Goal: Task Accomplishment & Management: Use online tool/utility

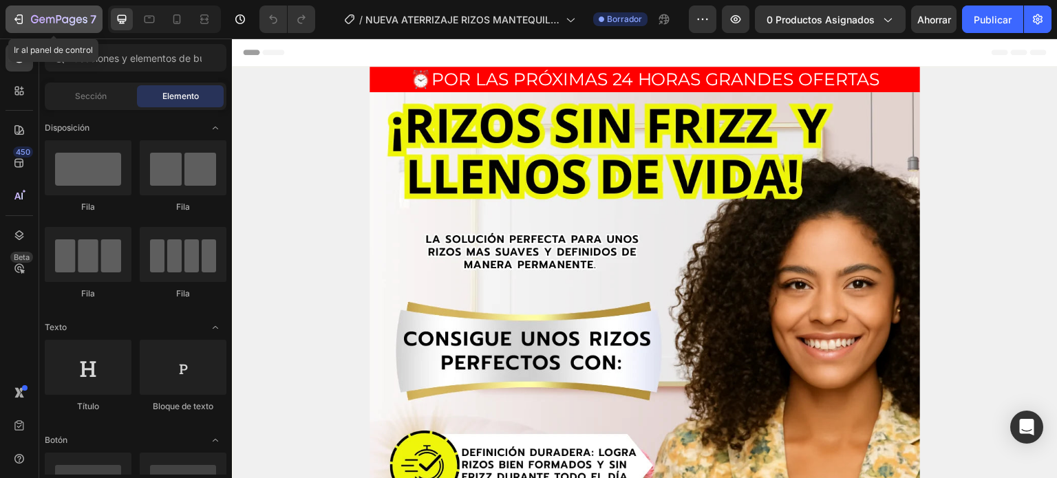
click at [19, 15] on icon "button" at bounding box center [20, 19] width 6 height 10
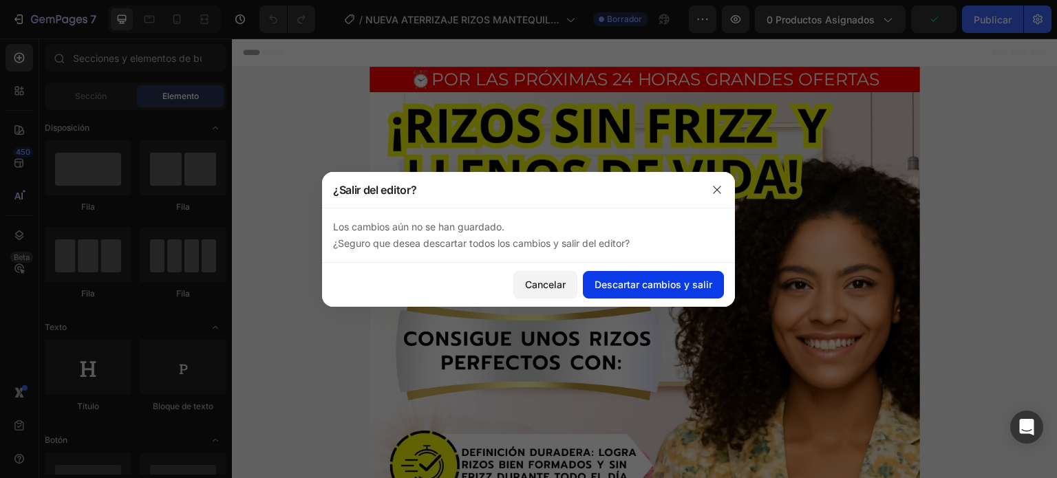
click at [637, 284] on font "Descartar cambios y salir" at bounding box center [654, 285] width 118 height 12
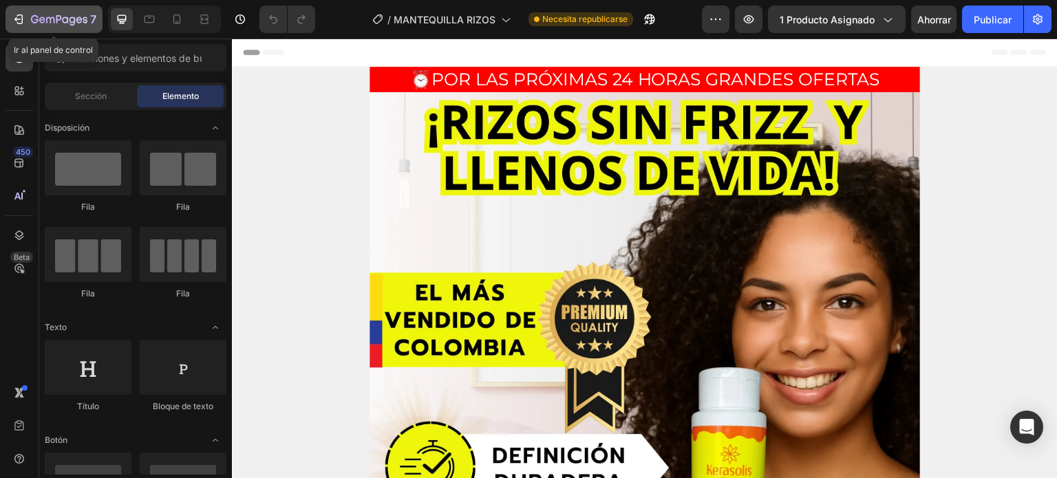
click at [67, 28] on button "7" at bounding box center [54, 20] width 97 height 28
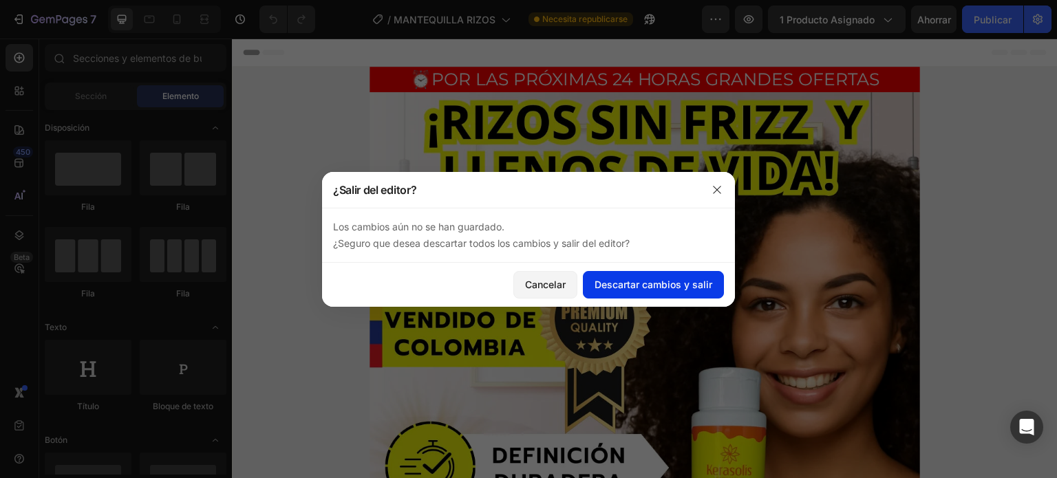
click at [643, 284] on font "Descartar cambios y salir" at bounding box center [654, 285] width 118 height 12
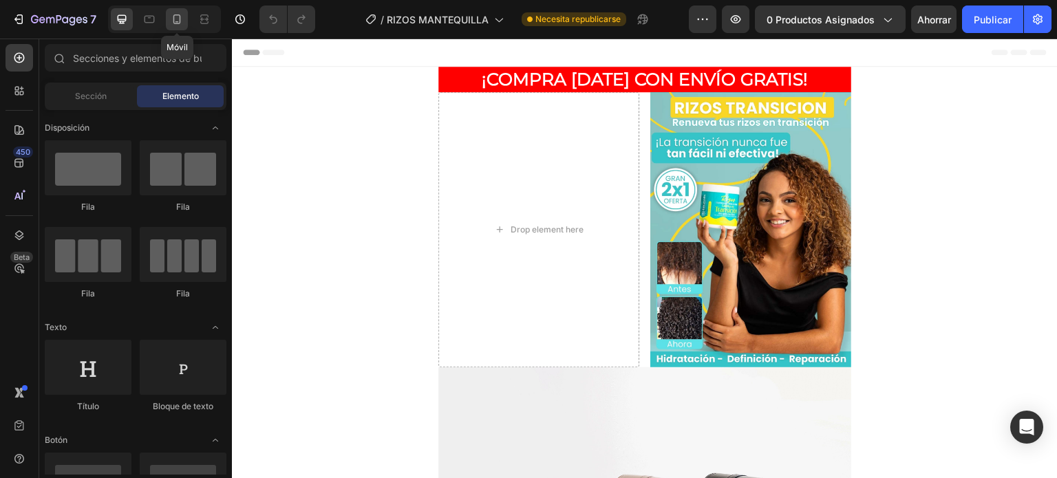
click at [182, 23] on icon at bounding box center [177, 19] width 14 height 14
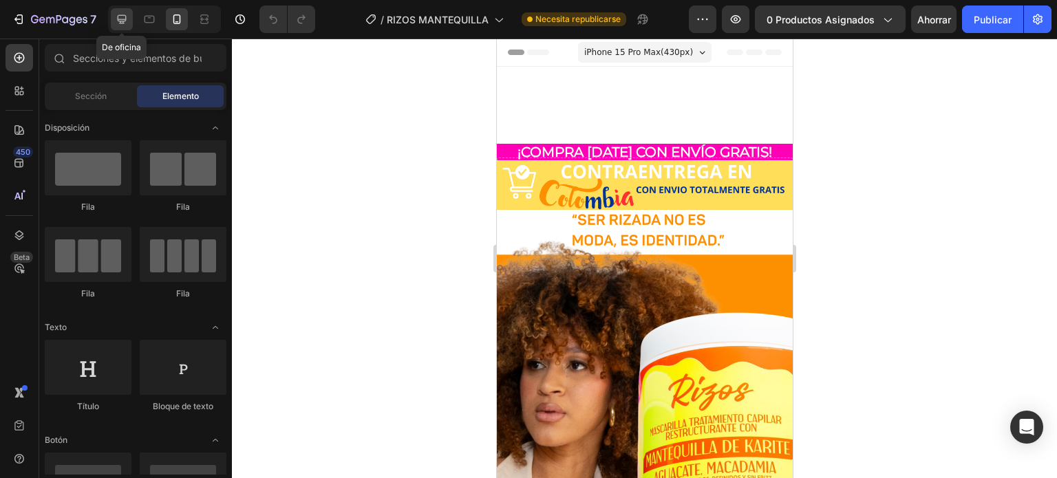
click at [129, 21] on div at bounding box center [122, 19] width 22 height 22
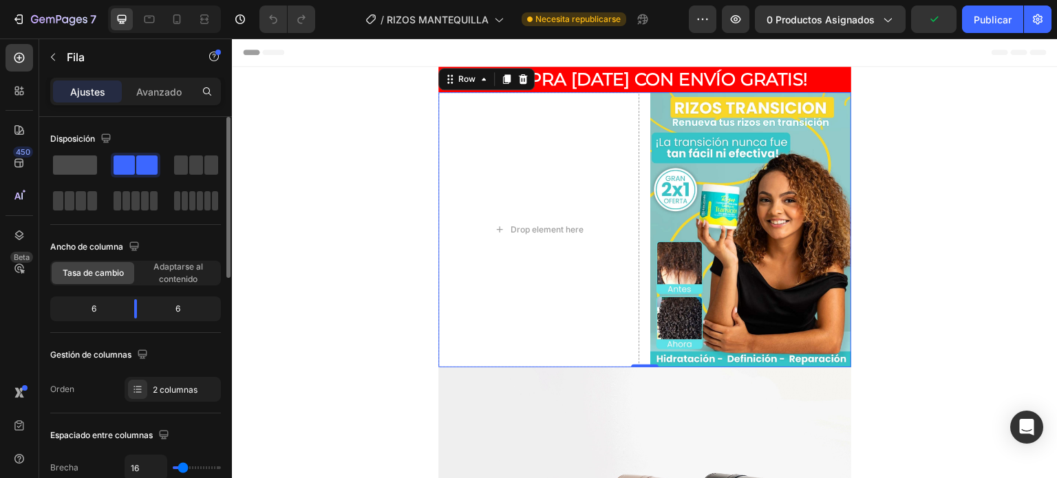
click at [68, 162] on span at bounding box center [75, 165] width 44 height 19
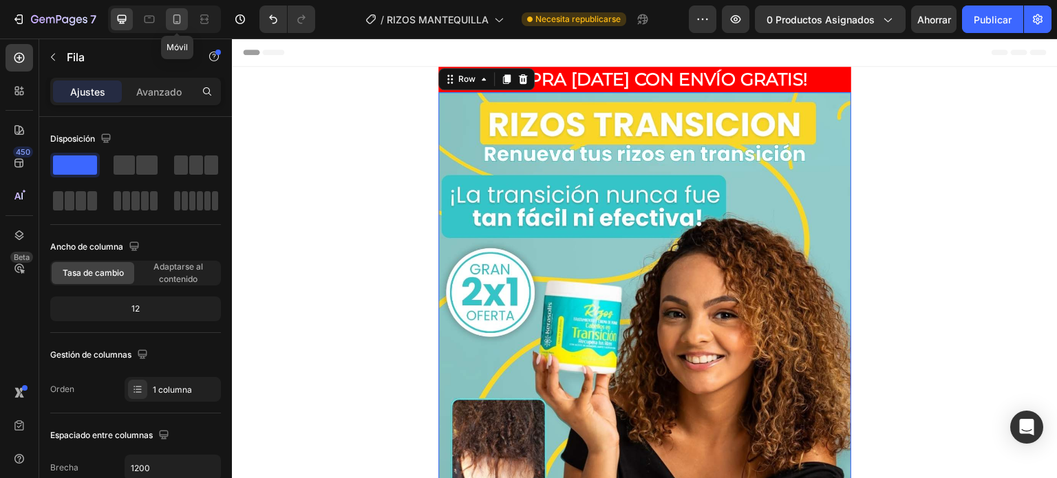
click at [184, 21] on div at bounding box center [177, 19] width 22 height 22
type input "100%"
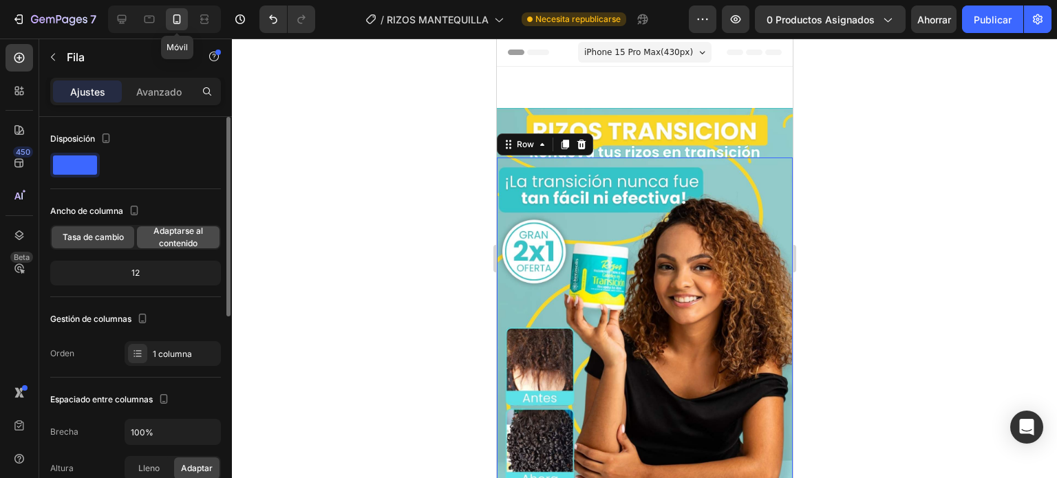
scroll to position [71, 0]
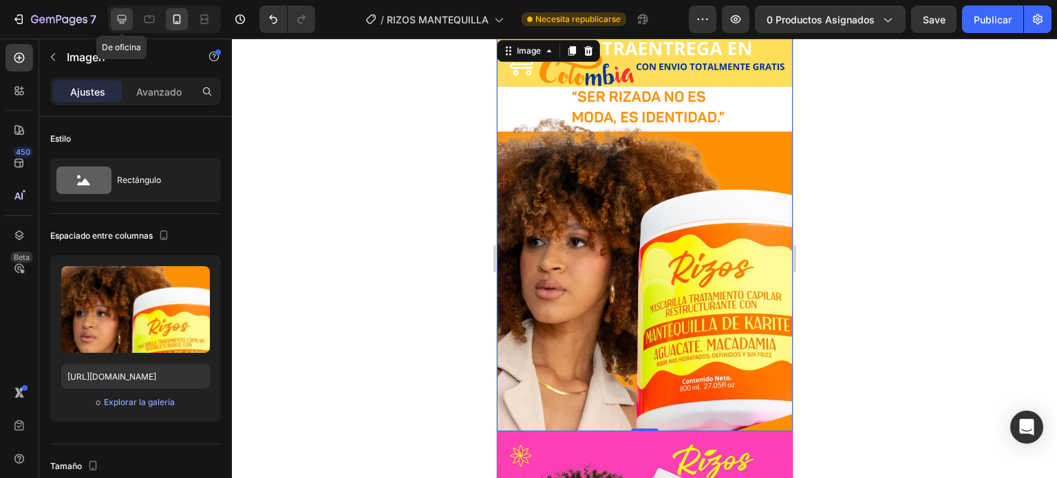
click at [122, 19] on icon at bounding box center [122, 19] width 9 height 9
type input "https://cdn.shopify.com/s/files/1/0644/4800/4262/files/gempages_509791442571363…"
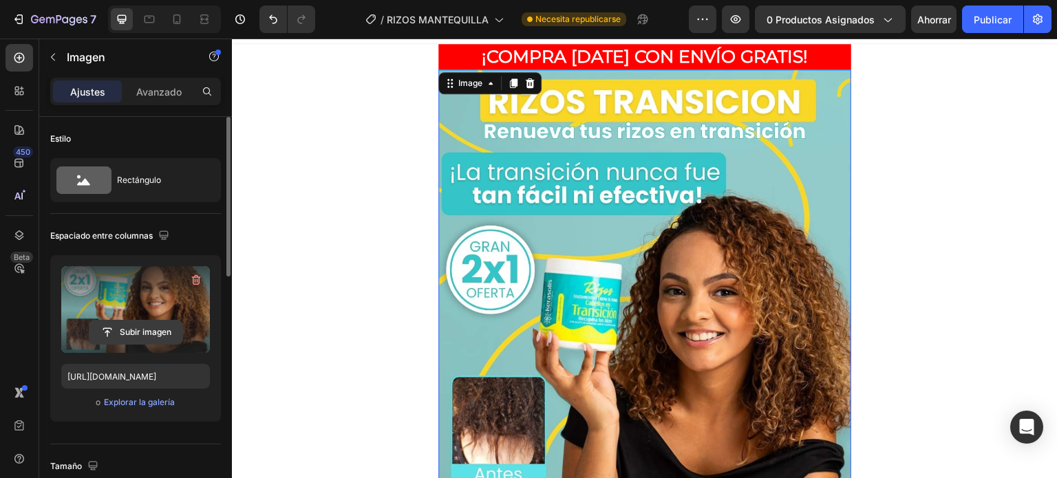
scroll to position [5, 0]
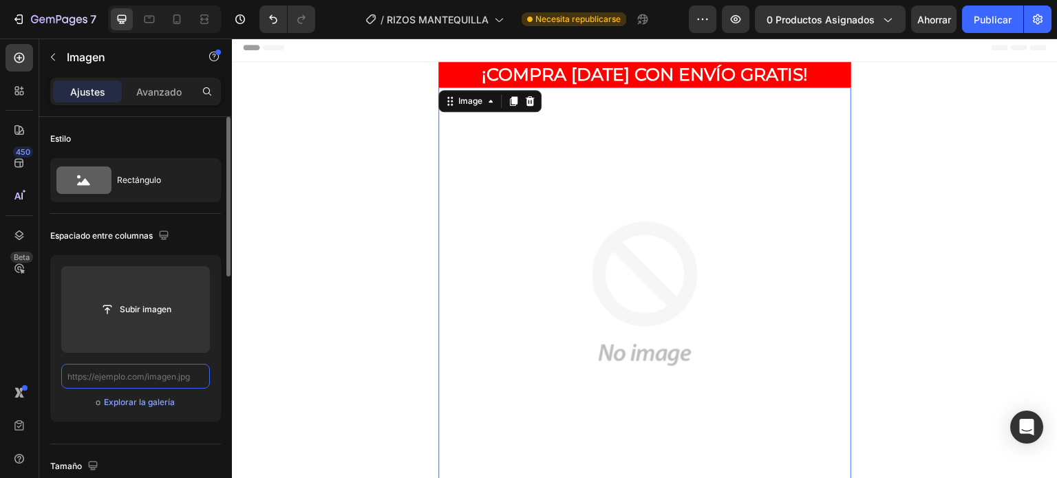
paste input "https://cdn.shopify.com/s/files/1/0644/4800/4262/files/Copia_de_Agregar_un_titu…"
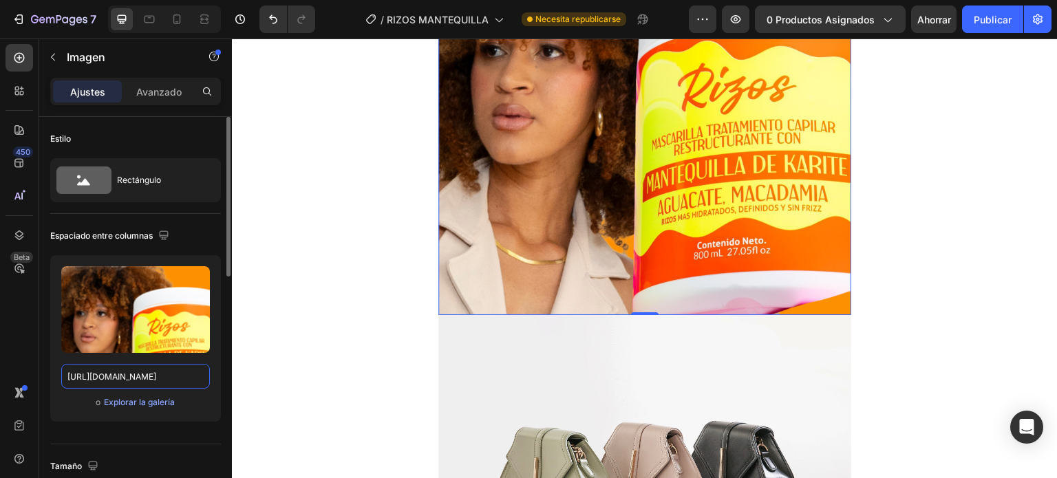
scroll to position [0, 0]
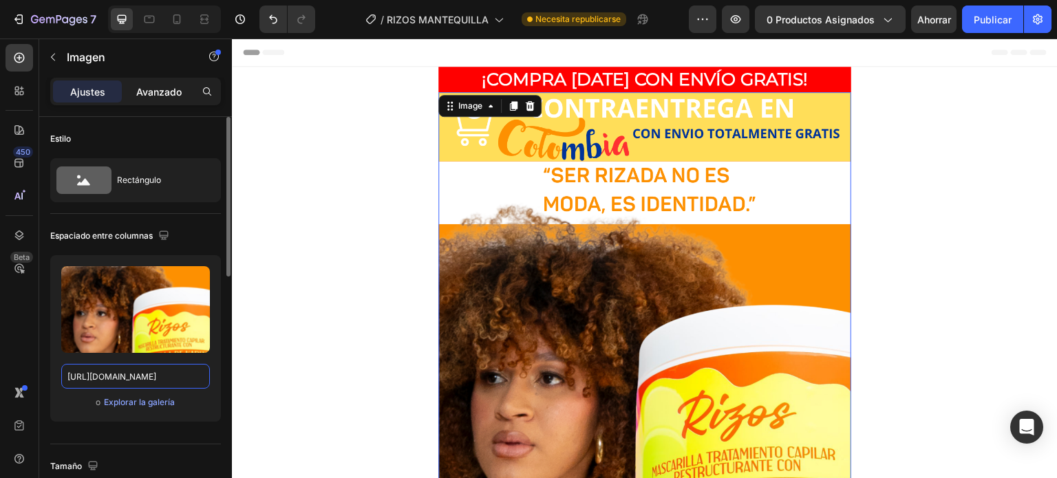
type input "https://cdn.shopify.com/s/files/1/0644/4800/4262/files/Copia_de_Agregar_un_titu…"
click at [164, 91] on font "Avanzado" at bounding box center [158, 92] width 45 height 12
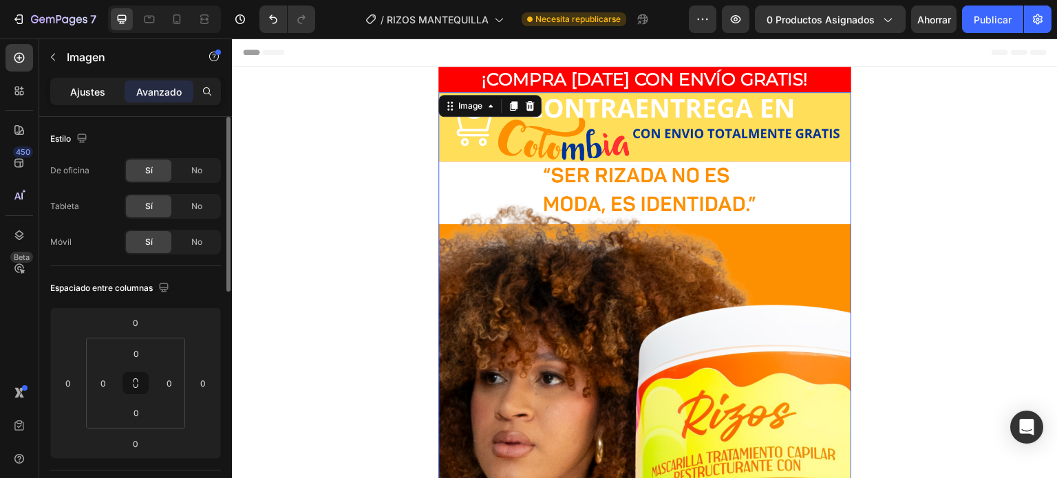
click at [105, 89] on div "Ajustes" at bounding box center [87, 92] width 69 height 22
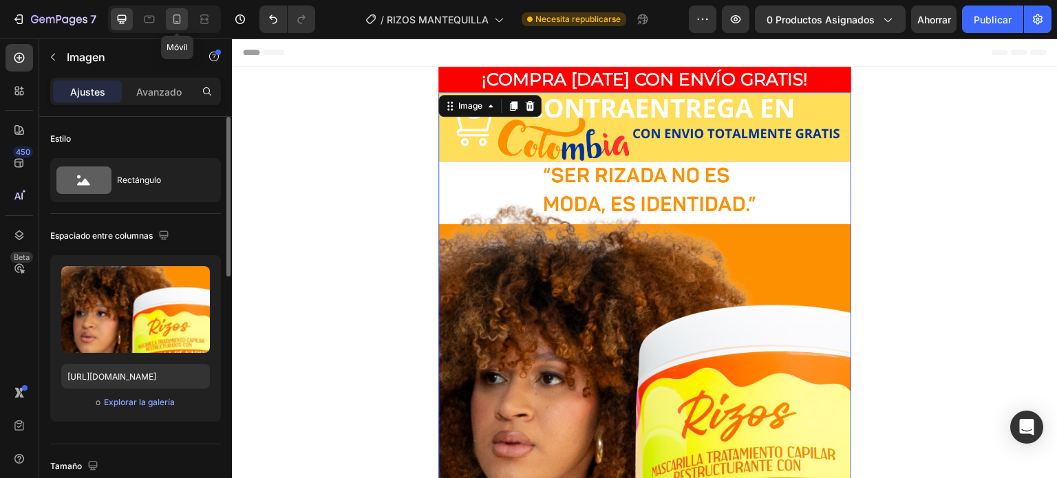
click at [175, 23] on icon at bounding box center [177, 19] width 8 height 10
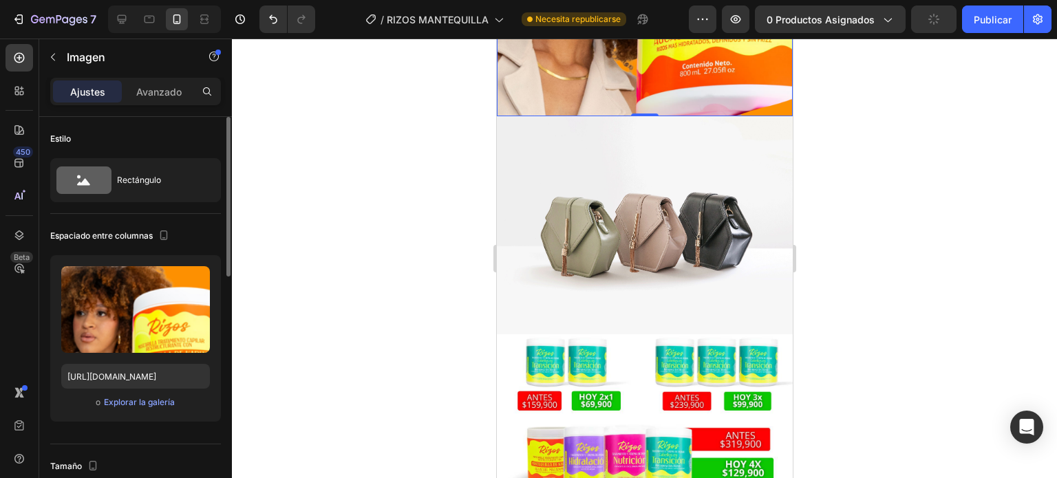
scroll to position [387, 0]
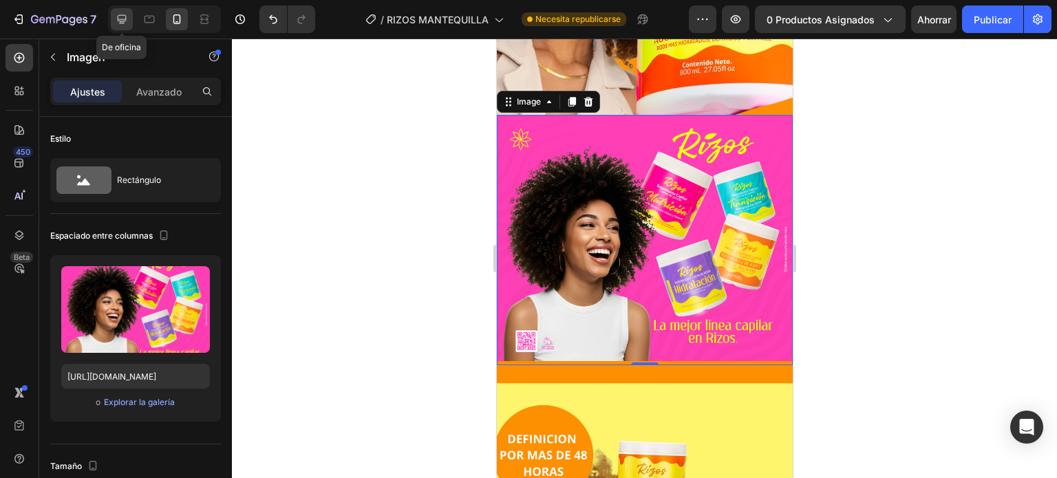
click at [118, 21] on icon at bounding box center [122, 19] width 9 height 9
type input "https://cdn.shopify.com/s/files/1/2005/9307/files/image_demo.jpg"
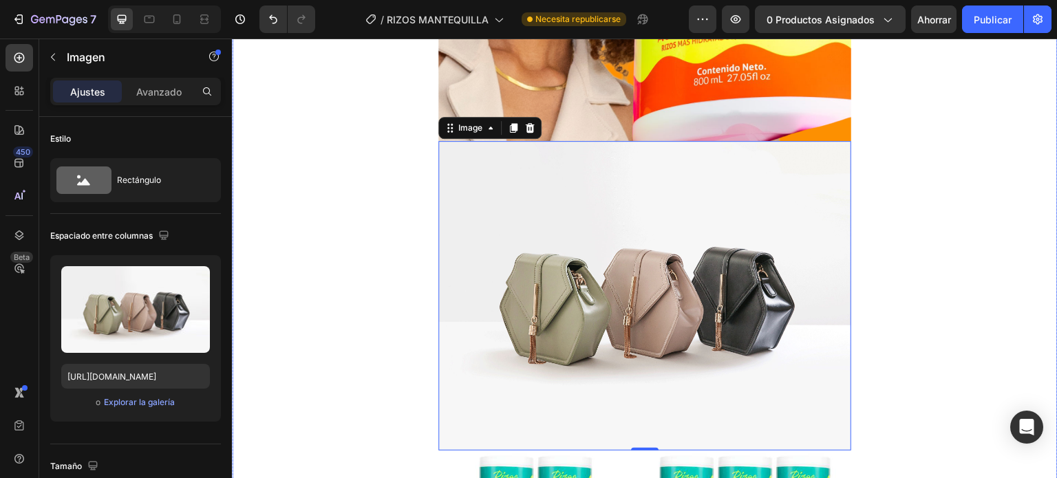
scroll to position [542, 0]
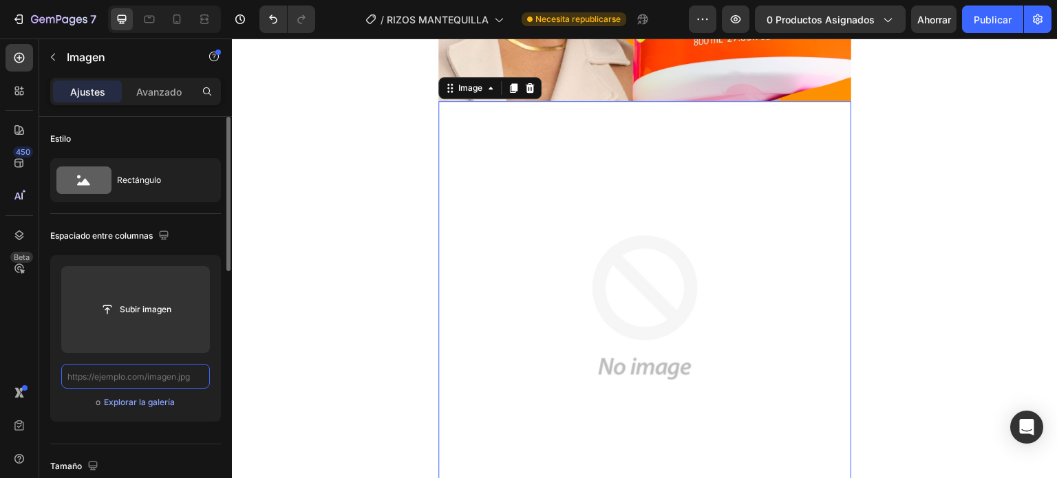
paste input "https://cdn.shopify.com/s/files/1/0644/4800/4262/files/BANNERS_KERASOL_1_CEL.we…"
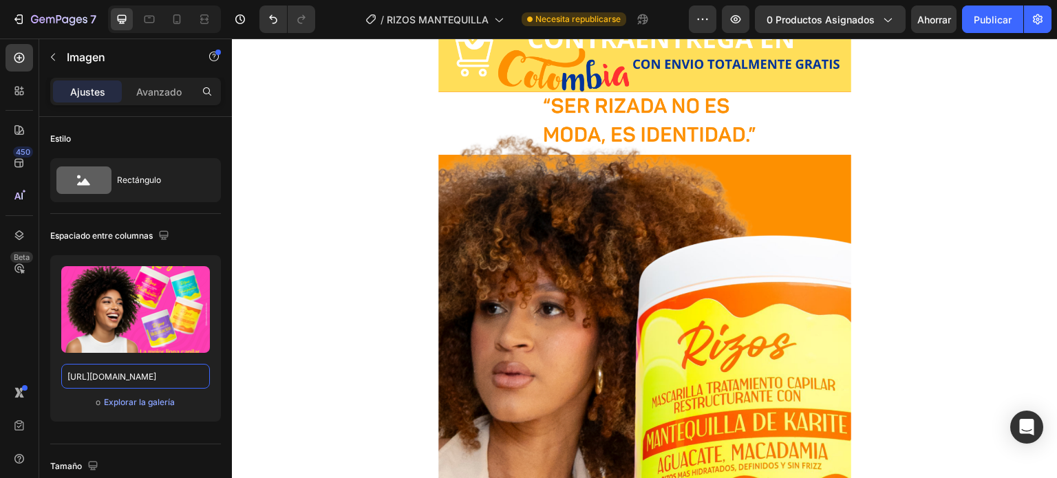
scroll to position [0, 0]
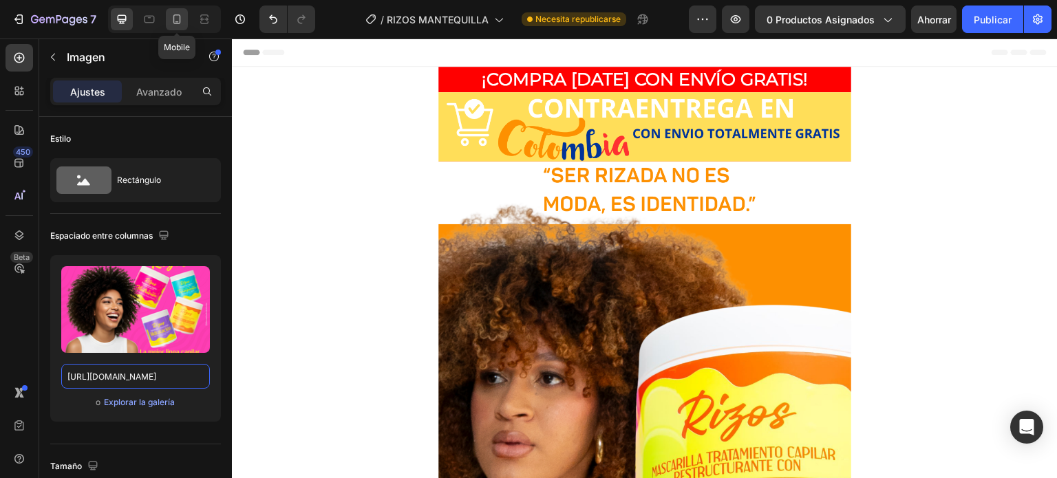
type input "https://cdn.shopify.com/s/files/1/0644/4800/4262/files/BANNERS_KERASOL_1_CEL.we…"
click at [181, 13] on icon at bounding box center [177, 19] width 14 height 14
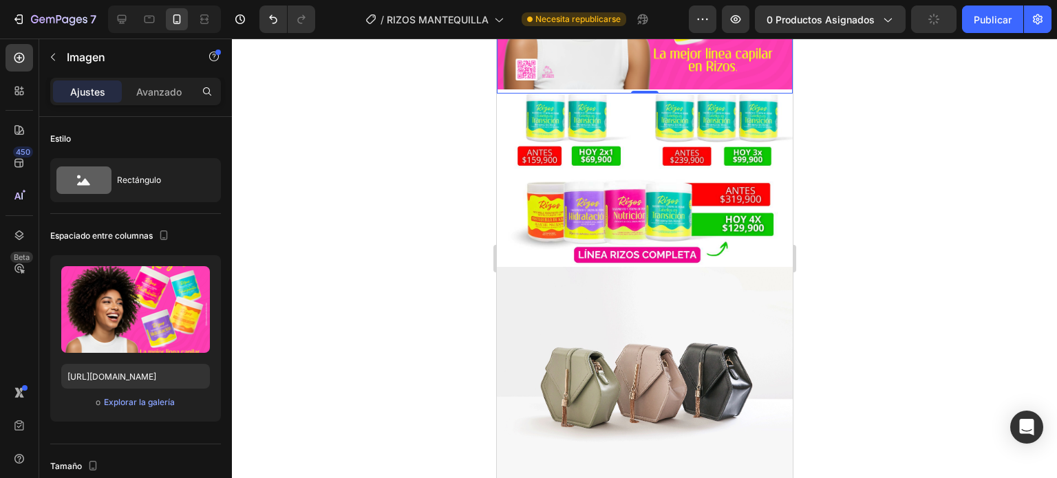
scroll to position [660, 0]
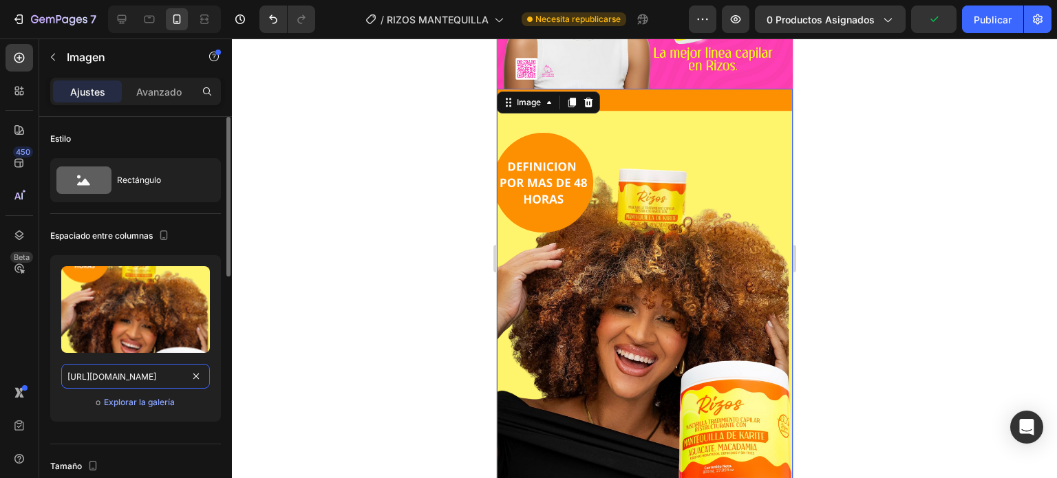
click at [64, 376] on input "https://cdn.shopify.com/s/files/1/0644/4800/4262/files/Copia_de_Agregar_un_titu…" at bounding box center [135, 376] width 149 height 25
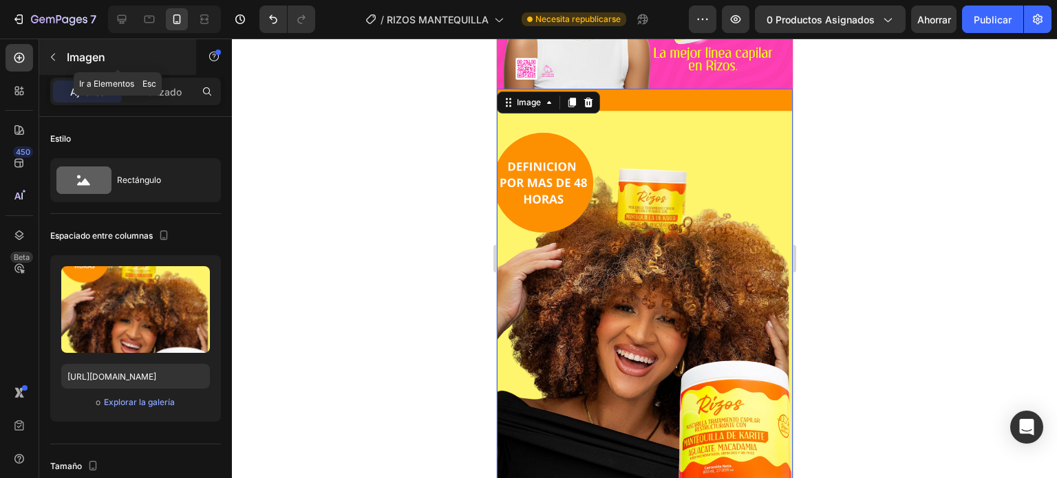
click at [54, 61] on icon "button" at bounding box center [52, 57] width 11 height 11
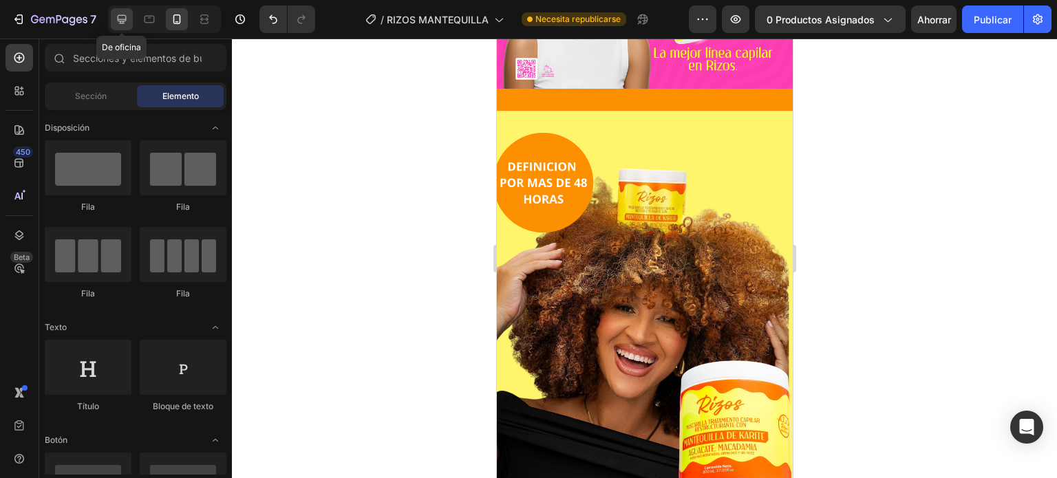
click at [127, 17] on icon at bounding box center [122, 19] width 14 height 14
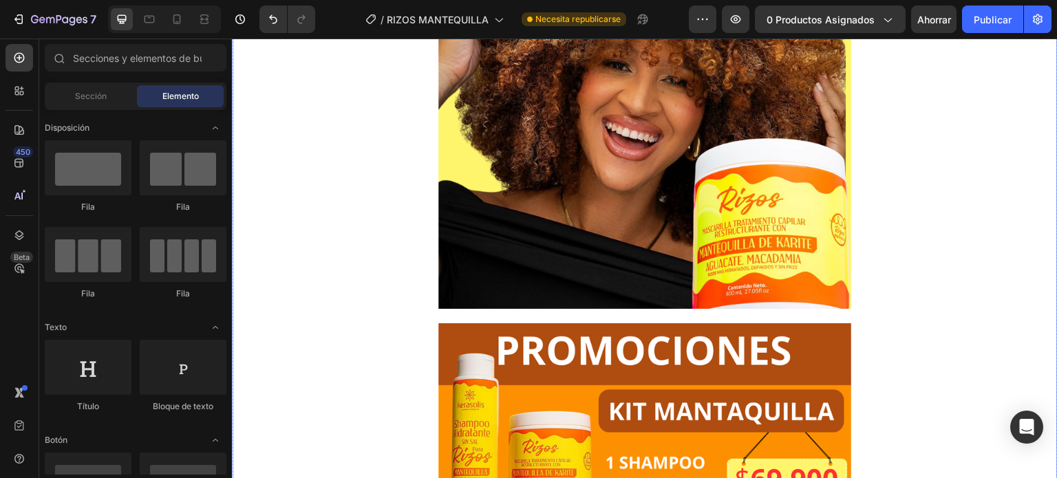
scroll to position [1234, 0]
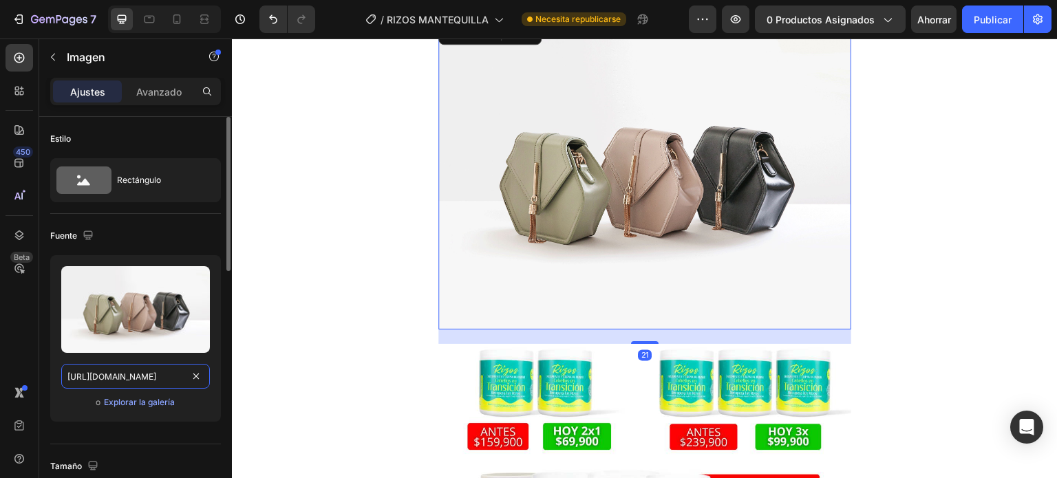
click at [121, 376] on input "https://cdn.shopify.com/s/files/1/2005/9307/files/image_demo.jpg" at bounding box center [135, 376] width 149 height 25
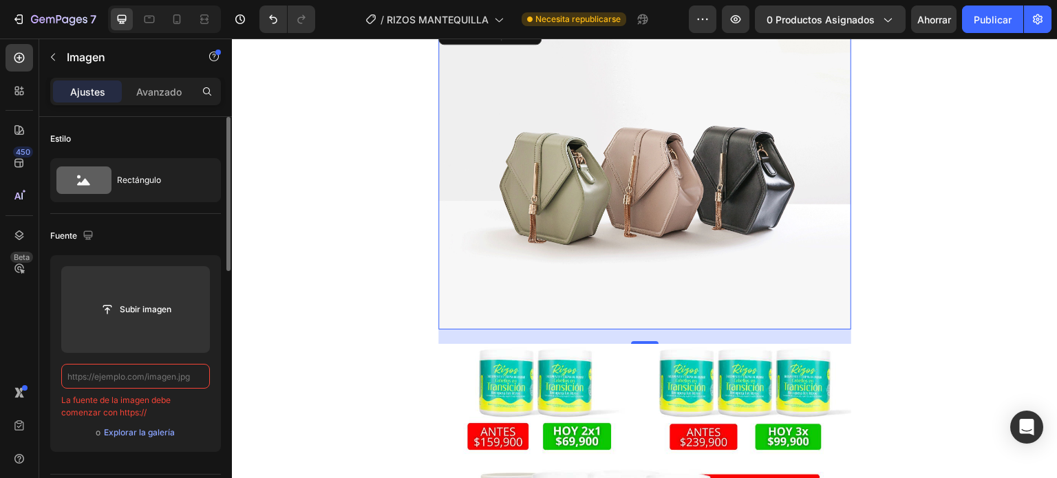
paste input "https://cdn.shopify.com/s/files/1/0644/4800/4262/files/Copia_de_Agregar_un_titu…"
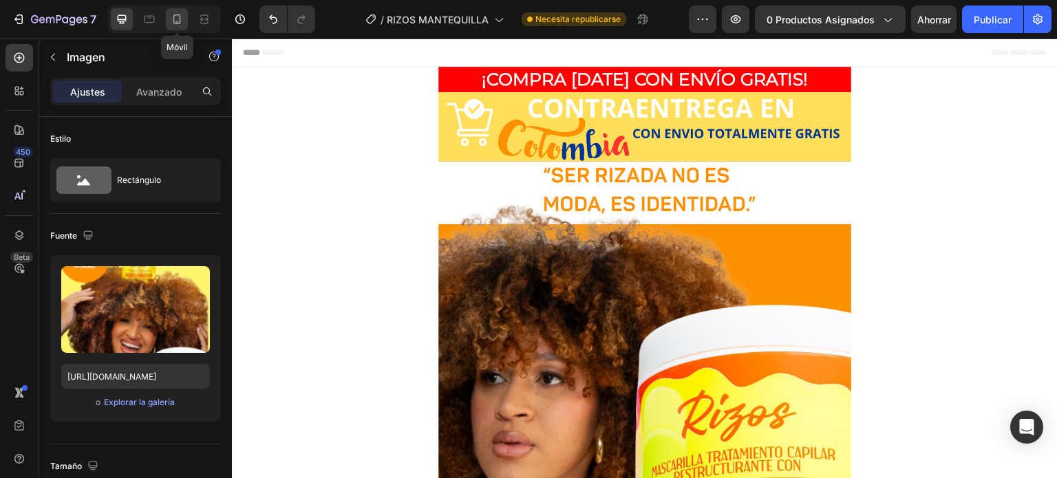
scroll to position [0, 0]
click at [174, 17] on icon at bounding box center [177, 19] width 14 height 14
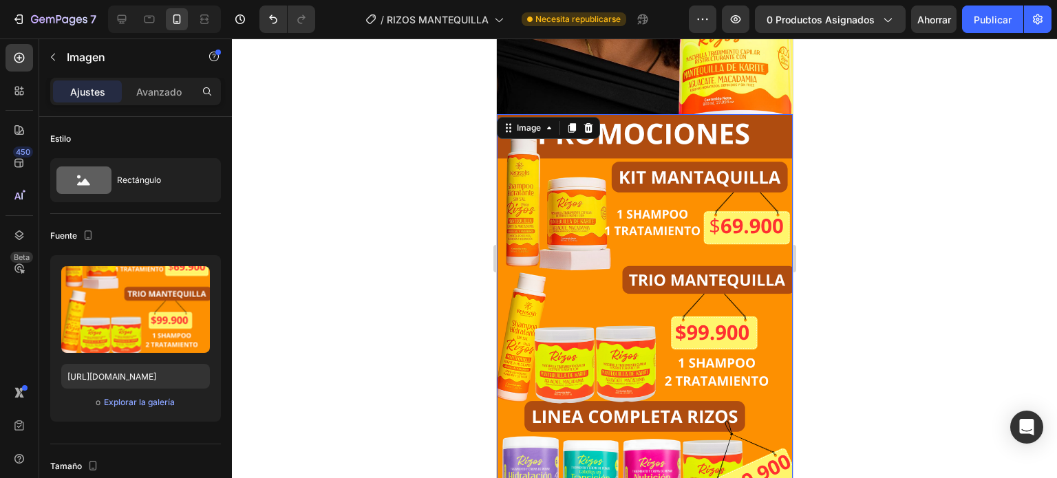
scroll to position [1051, 0]
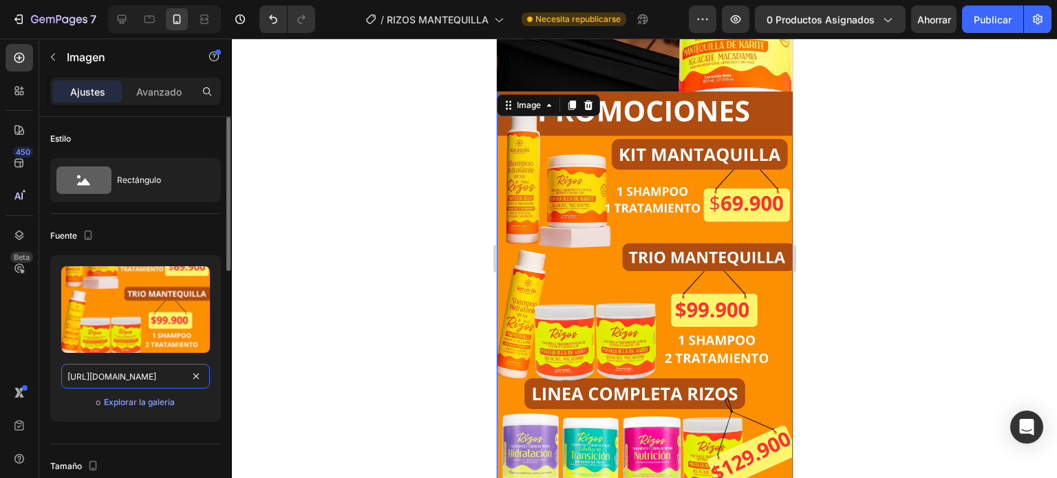
click at [66, 377] on input "https://cdn.shopify.com/s/files/1/0644/4800/4262/files/Copia_de_Agregar_un_titu…" at bounding box center [135, 376] width 149 height 25
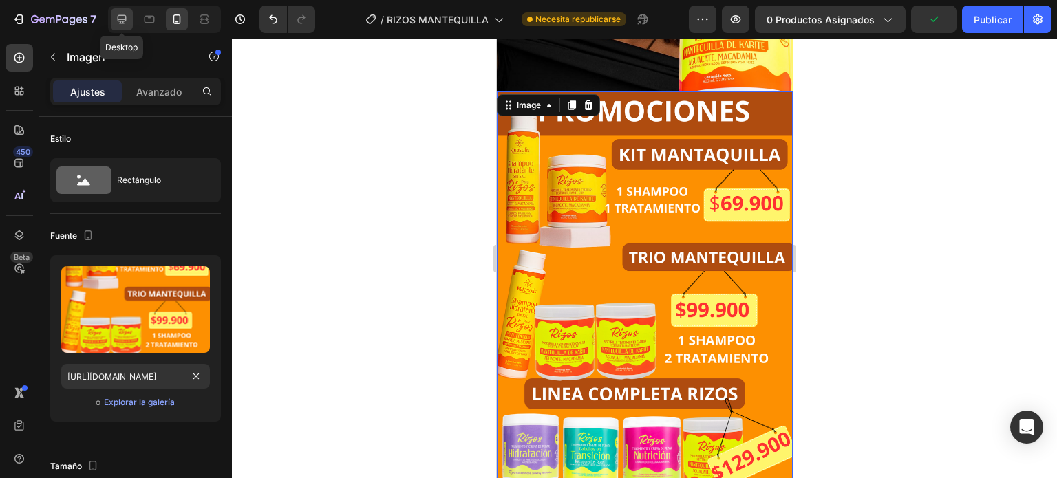
click at [123, 16] on icon at bounding box center [122, 19] width 9 height 9
type input "https://cdn.shopify.com/s/files/1/0644/4800/4262/files/Copia_de_Agregar_un_titu…"
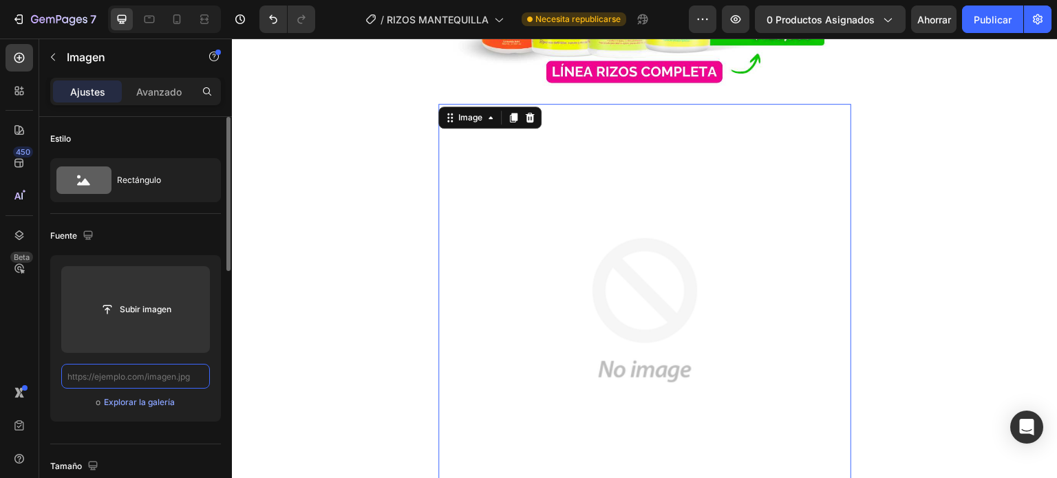
paste input "https://cdn.shopify.com/s/files/1/0644/4800/4262/files/Copia_de_Agregar_un_titu…"
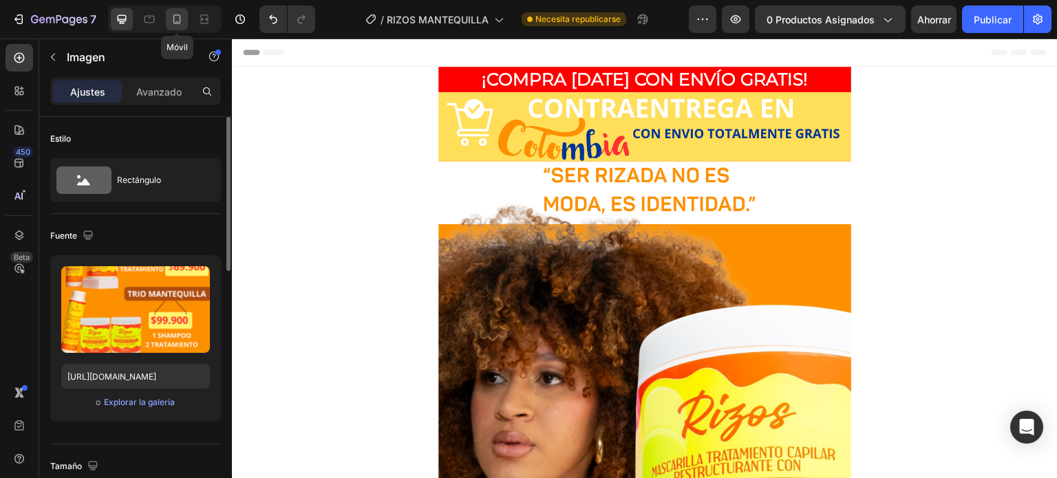
click at [178, 17] on icon at bounding box center [177, 19] width 14 height 14
type input "https://cdn.shopify.com/s/files/1/0644/4800/4262/files/IMG_4357.jpg?v=1739656089"
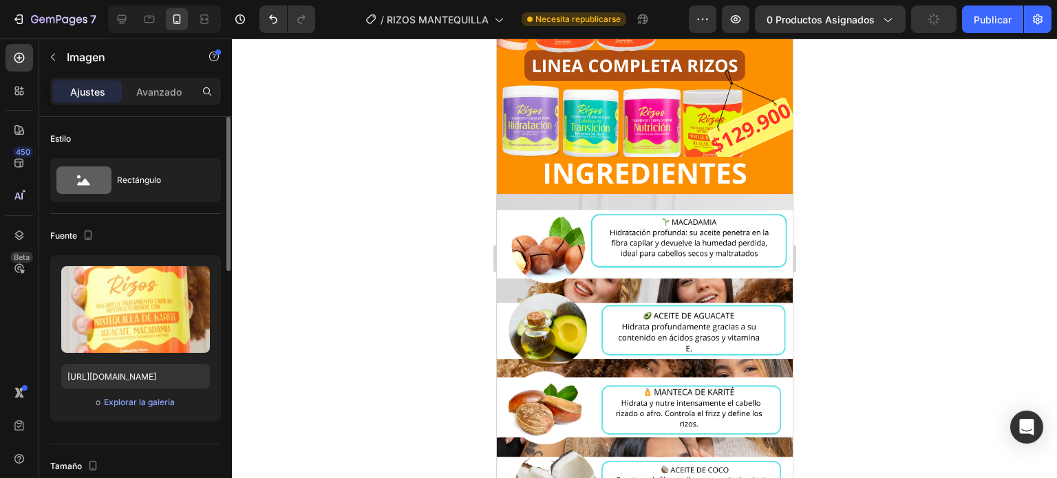
scroll to position [1379, 0]
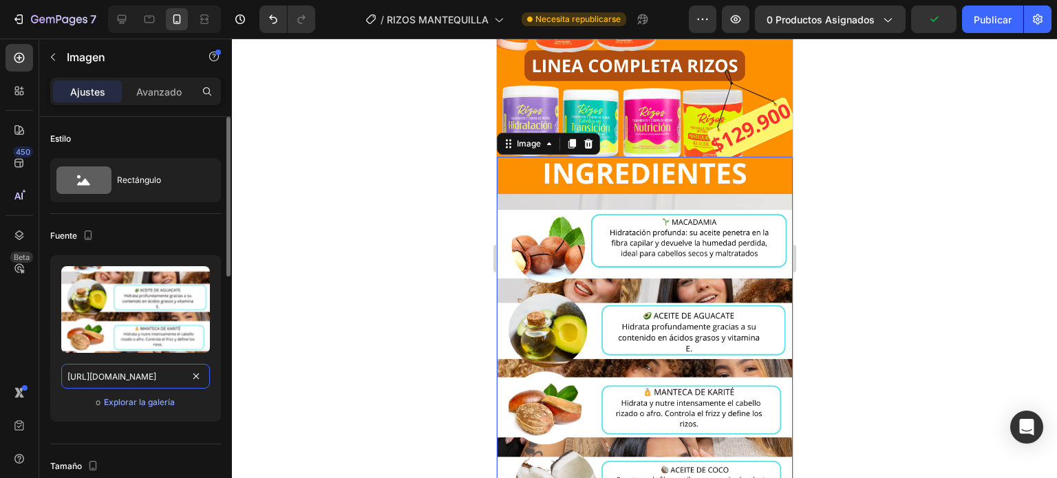
click at [65, 374] on input "https://cdn.shopify.com/s/files/1/0644/4800/4262/files/Copia_de_Agregar_un_titu…" at bounding box center [135, 376] width 149 height 25
click at [114, 21] on div at bounding box center [122, 19] width 22 height 22
type input "https://cdn.shopify.com/s/files/1/0644/4800/4262/files/gempages_509791442571363…"
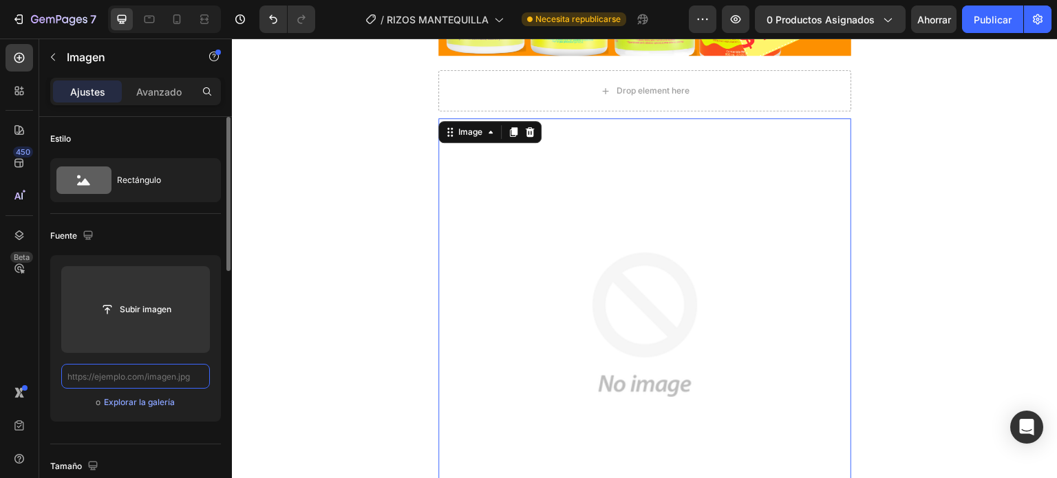
paste input "https://cdn.shopify.com/s/files/1/0644/4800/4262/files/Copia_de_Agregar_un_titu…"
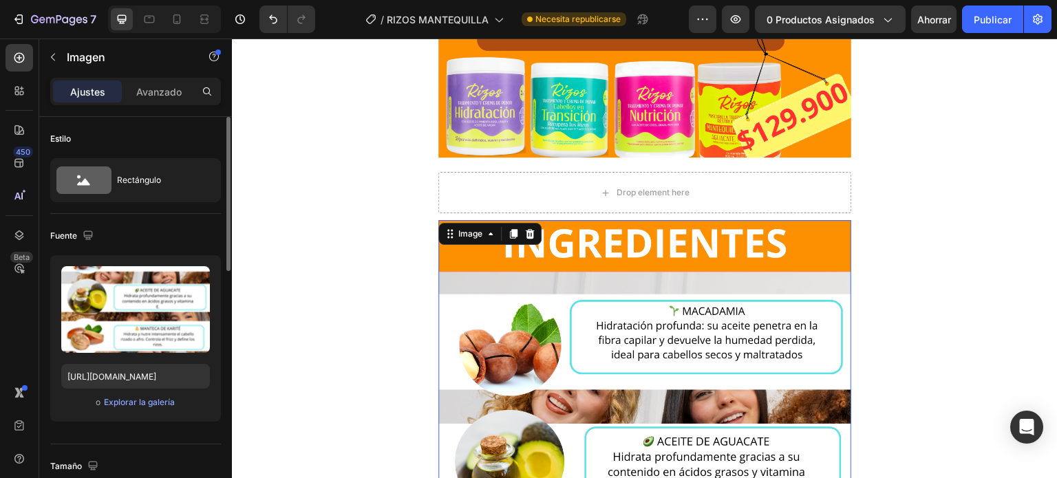
scroll to position [2457, 0]
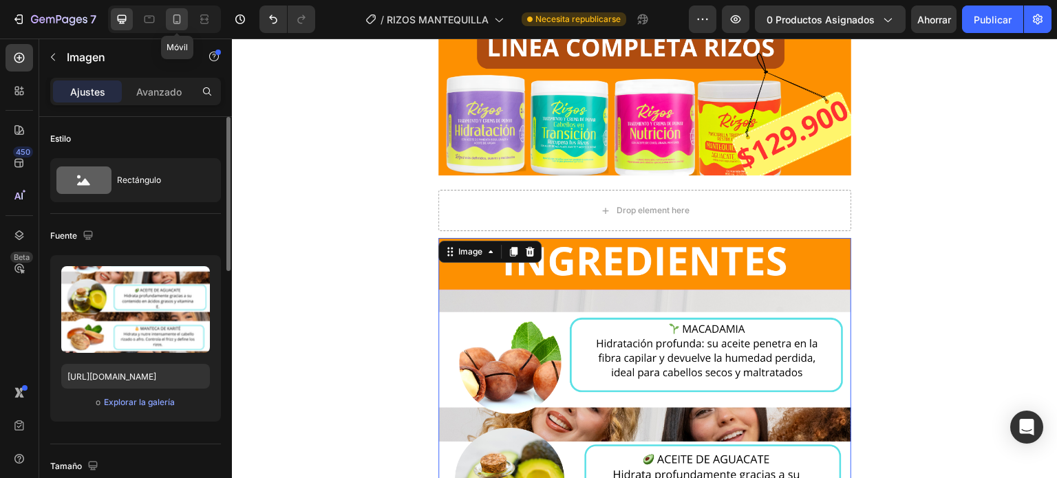
click at [173, 10] on div at bounding box center [177, 19] width 22 height 22
type input "https://cdn.shopify.com/s/files/1/0644/4800/4262/files/IMG_4358.jpg?v=1739656088"
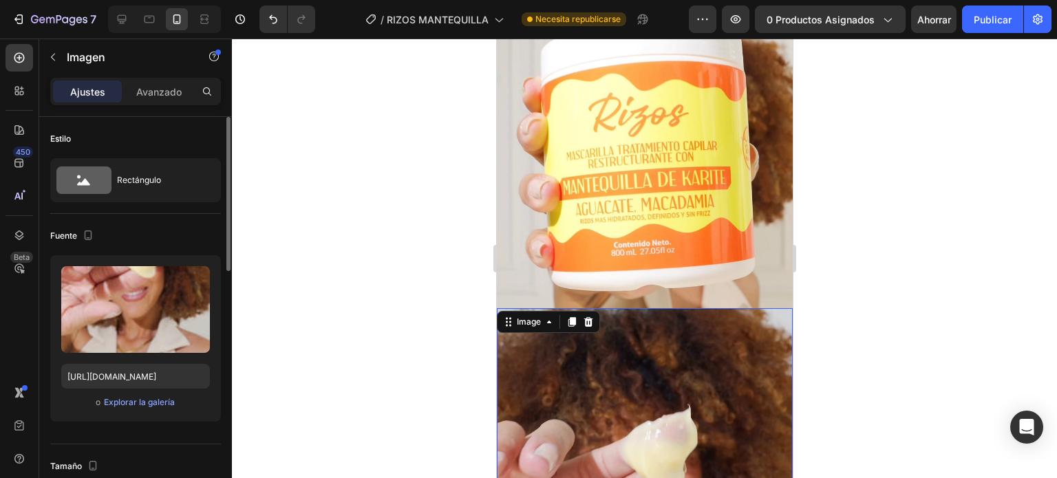
scroll to position [1932, 0]
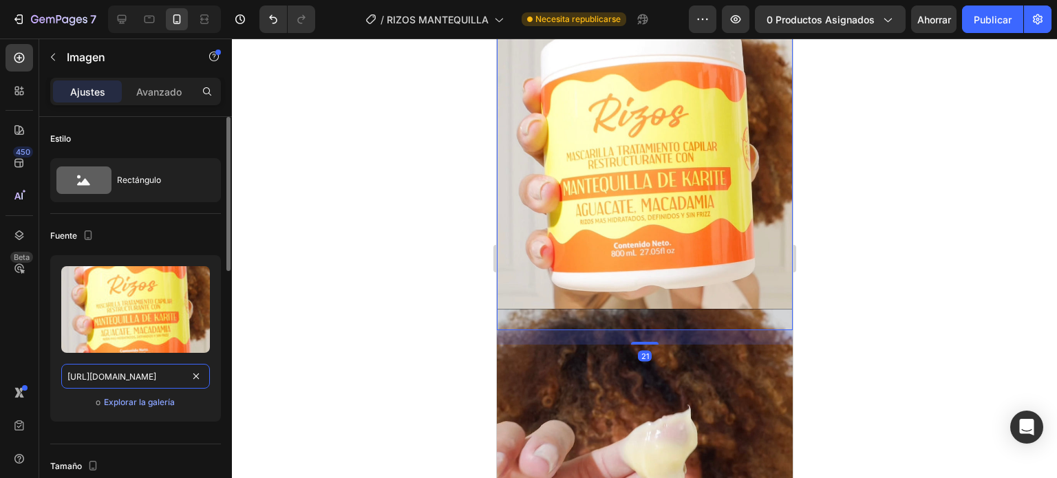
click at [128, 378] on input "https://cdn.shopify.com/s/files/1/0644/4800/4262/files/IMG_4357.jpg?v=1739656089" at bounding box center [135, 376] width 149 height 25
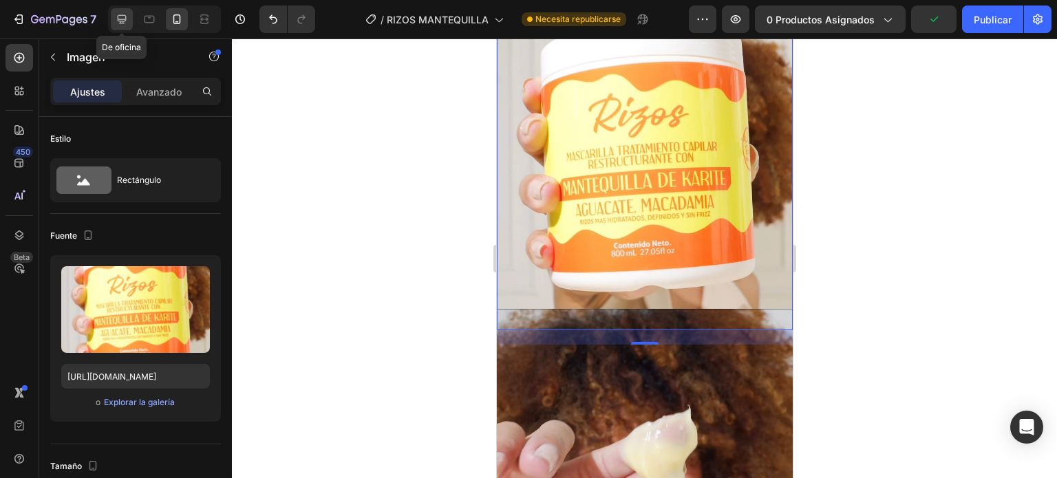
click at [118, 13] on icon at bounding box center [122, 19] width 14 height 14
type input "https://cdn.shopify.com/s/files/1/0644/4800/4262/files/Copia_de_Agregar_un_titu…"
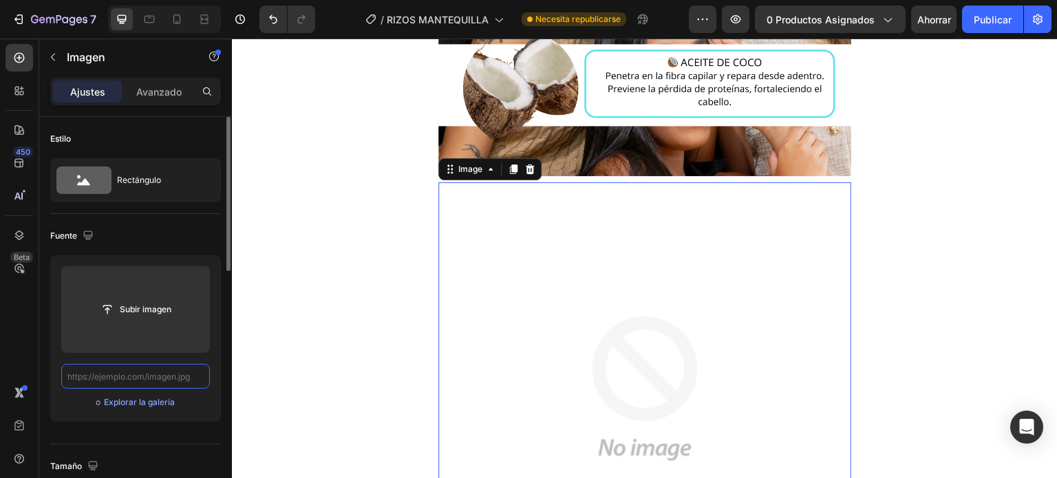
paste input "https://cdn.shopify.com/s/files/1/0644/4800/4262/files/IMG_4357.jpg?v=1739656089"
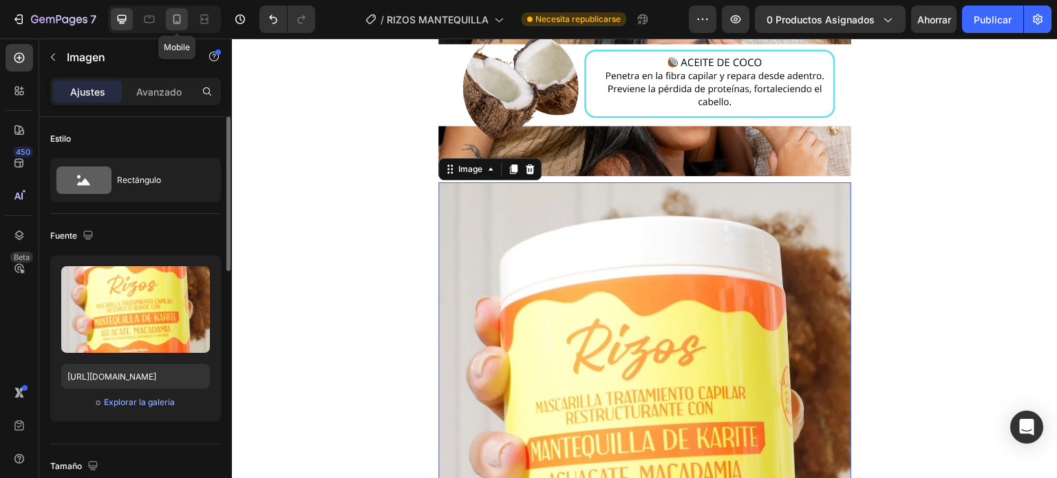
click at [182, 19] on icon at bounding box center [177, 19] width 14 height 14
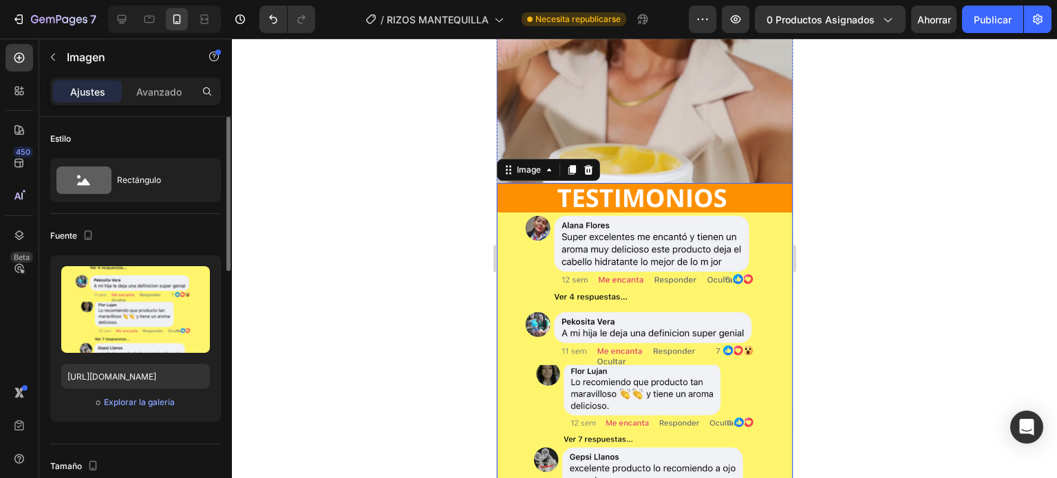
scroll to position [2471, 0]
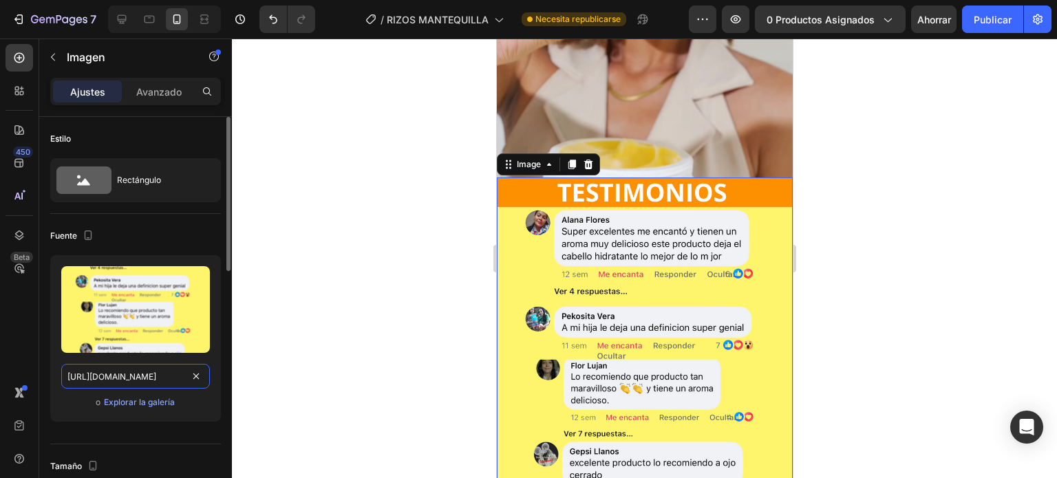
click at [162, 384] on input "https://cdn.shopify.com/s/files/1/0644/4800/4262/files/Copia_de_Agregar_un_titu…" at bounding box center [135, 376] width 149 height 25
click at [127, 19] on icon at bounding box center [122, 19] width 14 height 14
type input "https://cdn.shopify.com/s/files/1/0644/4800/4262/files/IMG_4357.jpg?v=1739656089"
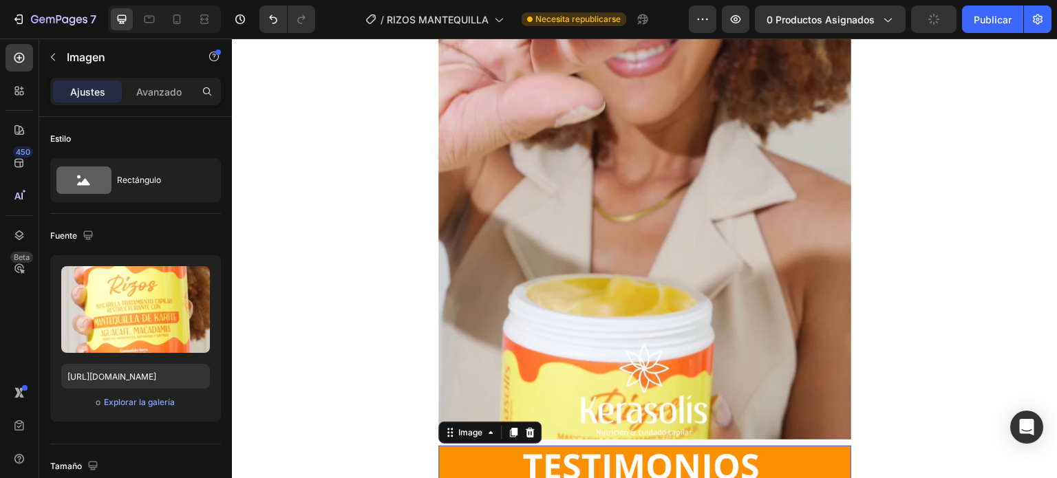
scroll to position [3456, 0]
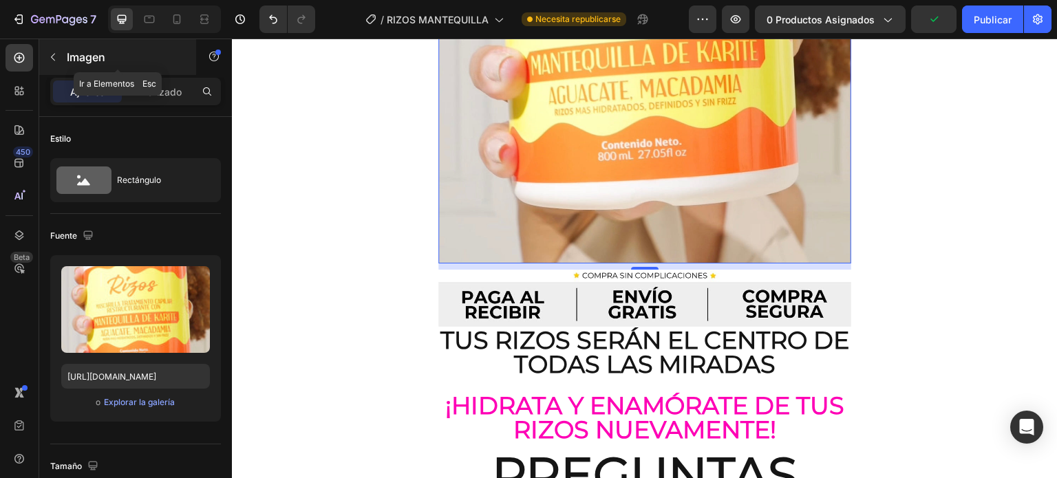
click at [61, 52] on button "button" at bounding box center [53, 57] width 22 height 22
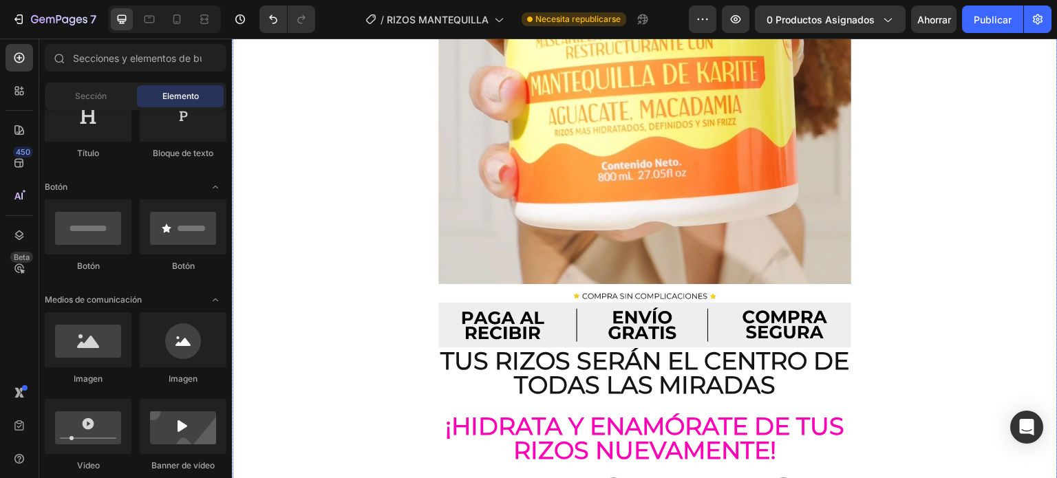
scroll to position [3451, 0]
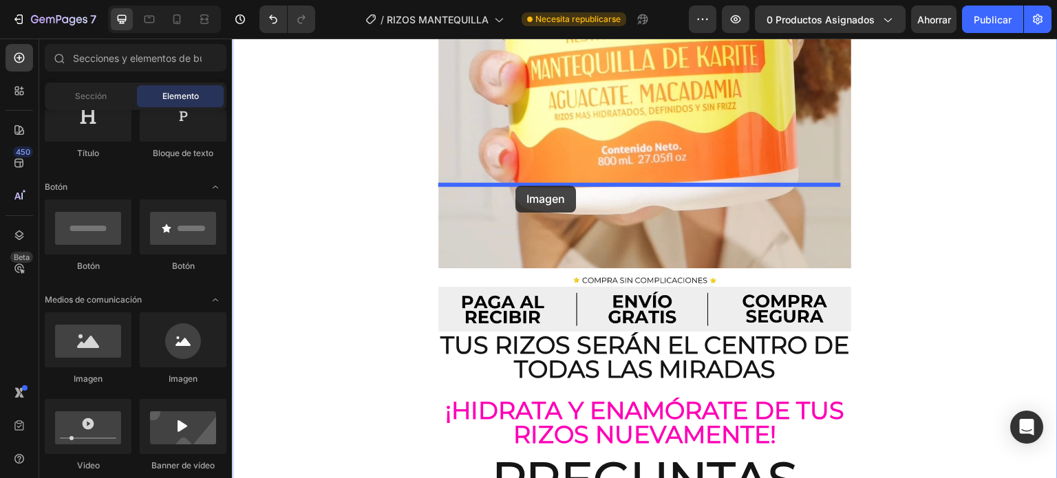
drag, startPoint x: 344, startPoint y: 394, endPoint x: 515, endPoint y: 186, distance: 269.4
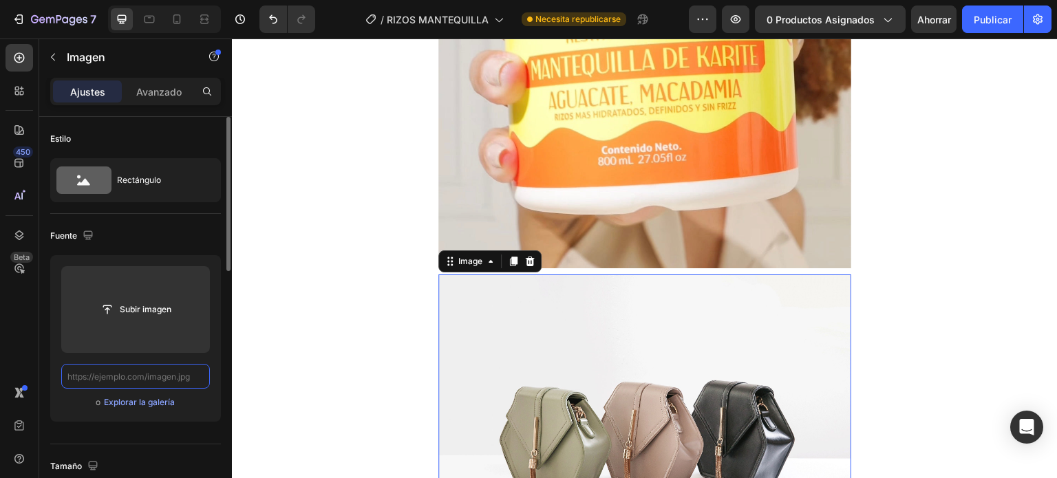
scroll to position [0, 0]
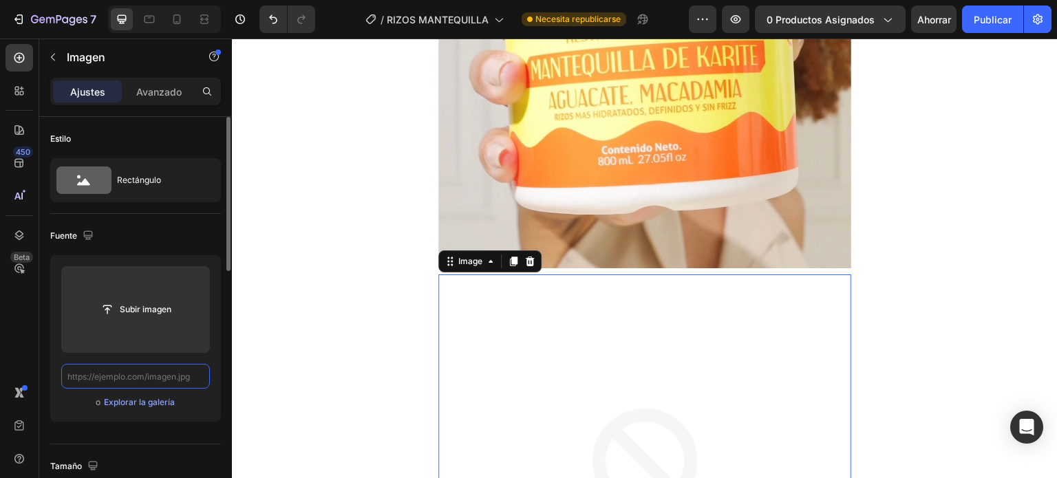
paste input "https://cdn.shopify.com/s/files/1/0644/4800/4262/files/Copia_de_Agregar_un_titu…"
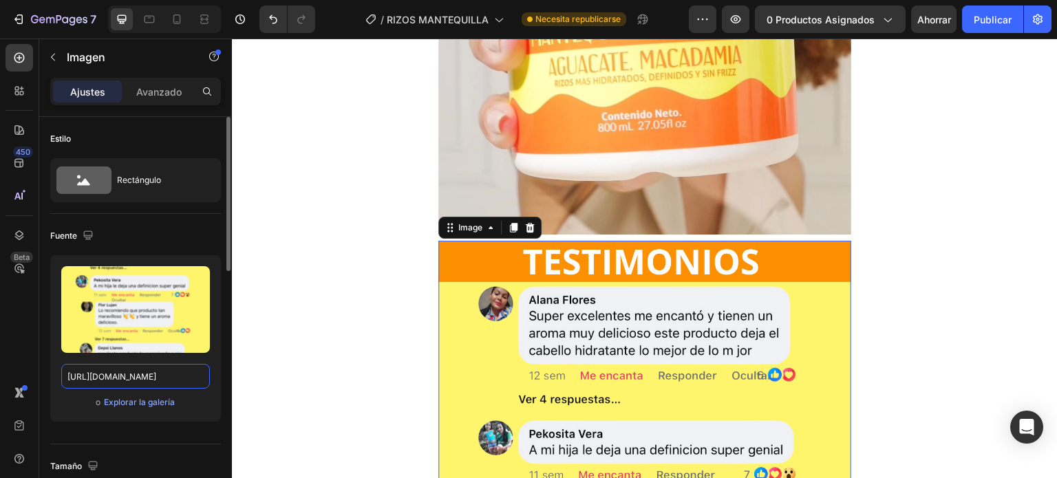
scroll to position [3799, 0]
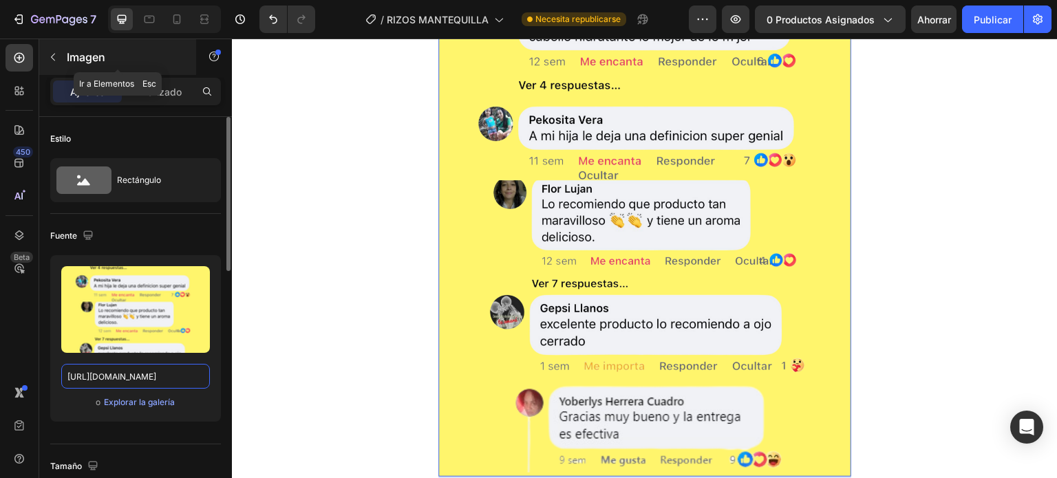
type input "https://cdn.shopify.com/s/files/1/0644/4800/4262/files/Copia_de_Agregar_un_titu…"
click at [55, 57] on icon "button" at bounding box center [52, 57] width 11 height 11
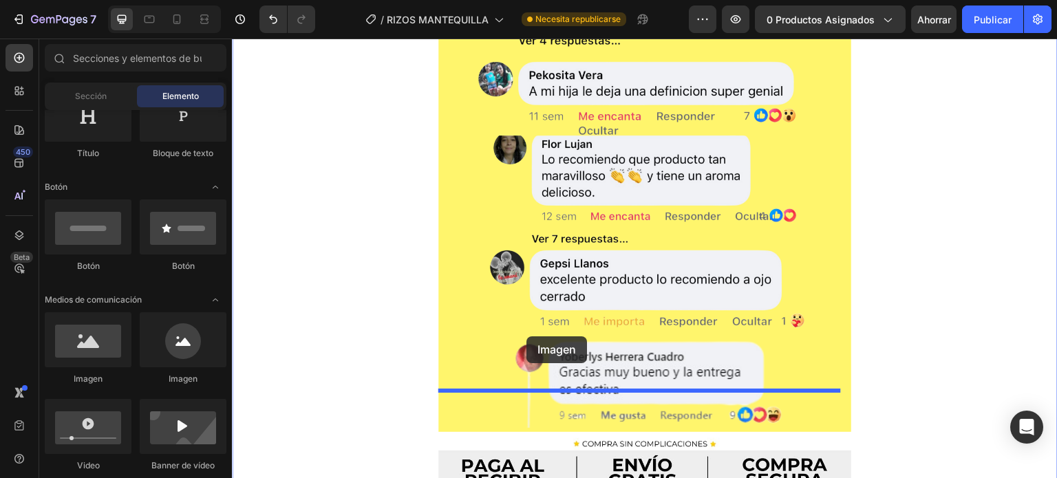
scroll to position [3863, 0]
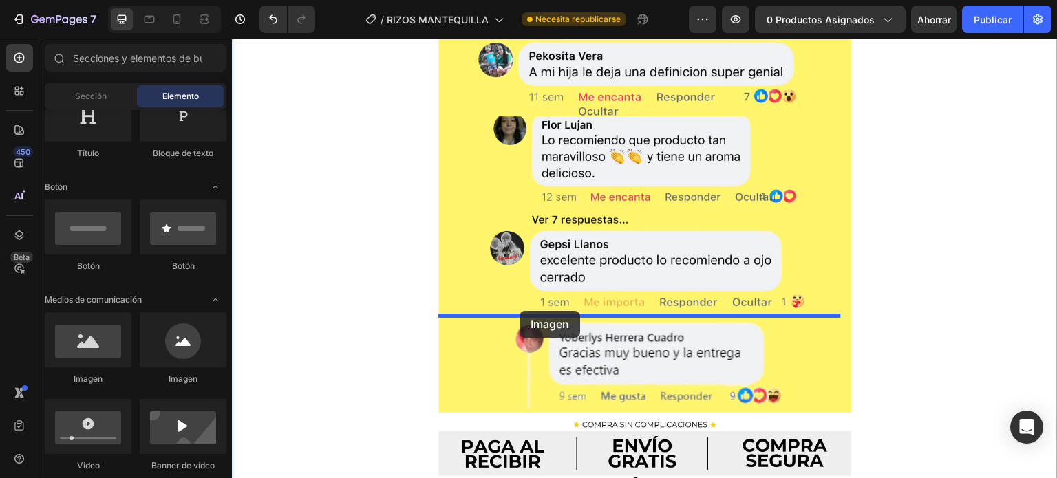
drag, startPoint x: 333, startPoint y: 389, endPoint x: 520, endPoint y: 311, distance: 202.3
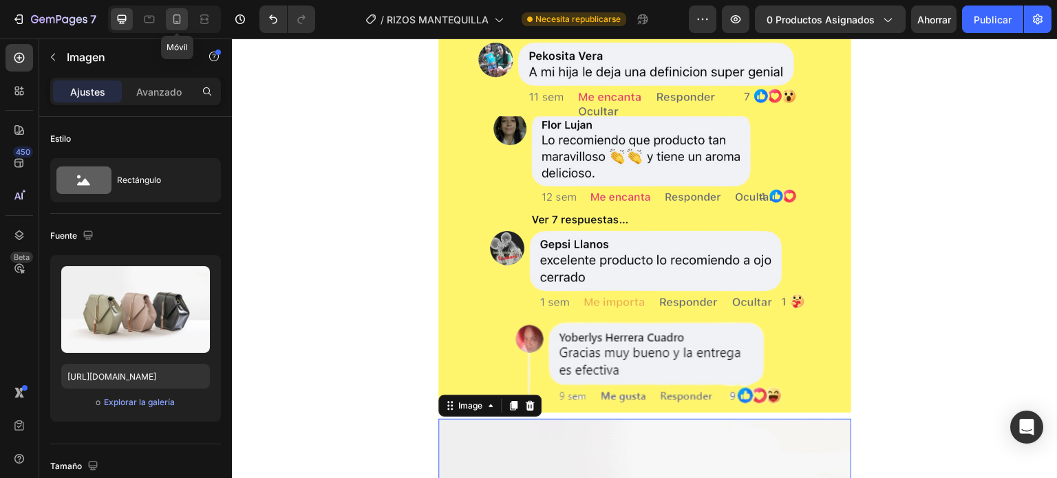
click at [182, 12] on icon at bounding box center [177, 19] width 14 height 14
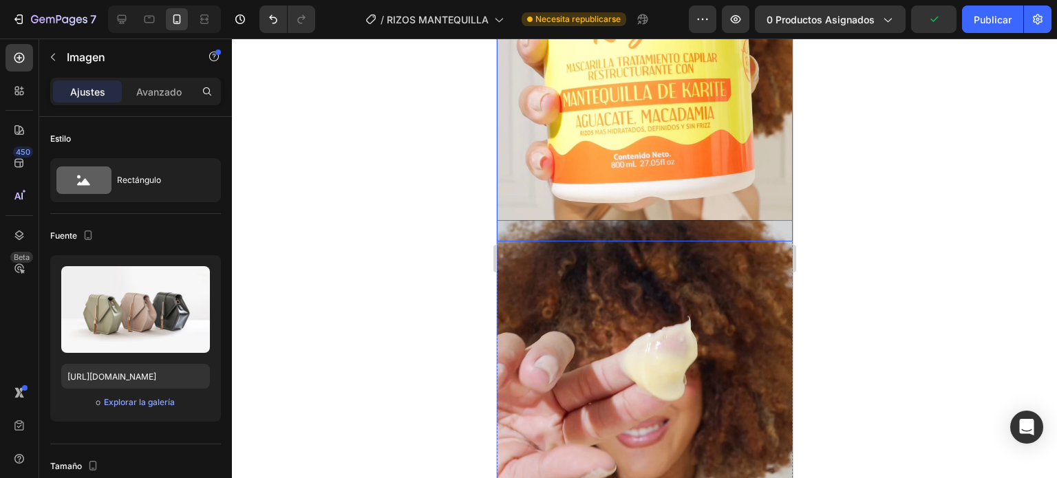
scroll to position [2023, 0]
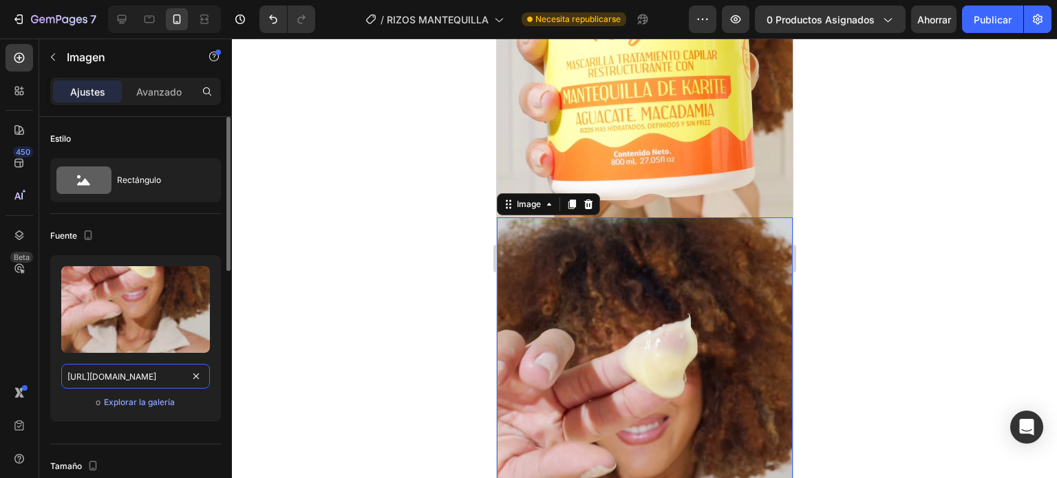
click at [137, 370] on input "https://cdn.shopify.com/s/files/1/0644/4800/4262/files/IMG_4358.jpg?v=1739656088" at bounding box center [135, 376] width 149 height 25
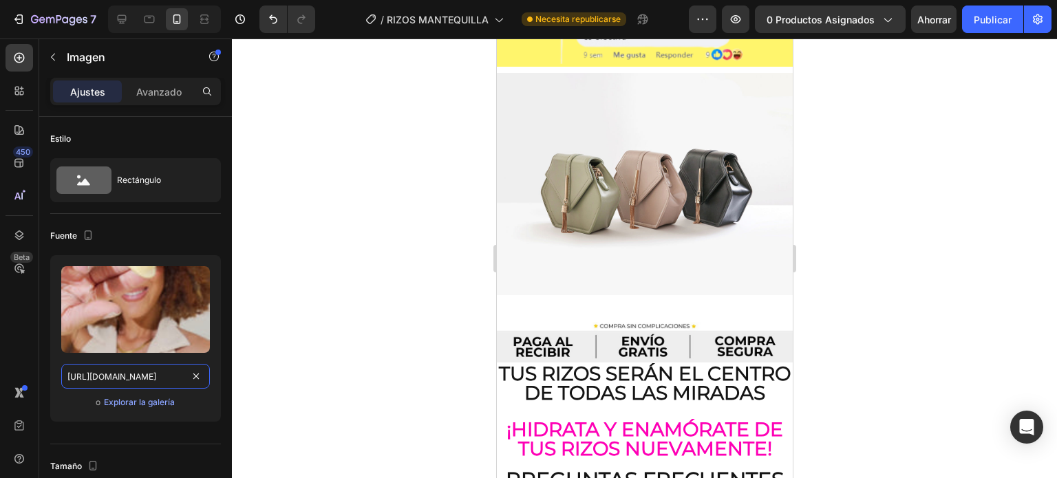
scroll to position [3377, 0]
click at [125, 21] on icon at bounding box center [122, 19] width 9 height 9
type input "https://cdn.shopify.com/s/files/1/0644/4800/4262/files/Copia_de_Agregar_un_titu…"
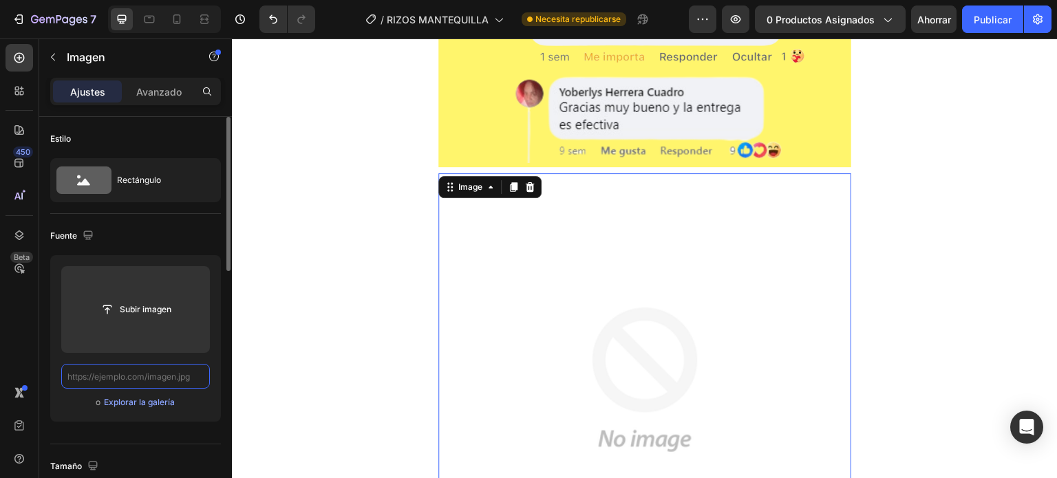
paste input "https://cdn.shopify.com/s/files/1/0644/4800/4262/files/IMG_4358.jpg?v=1739656088"
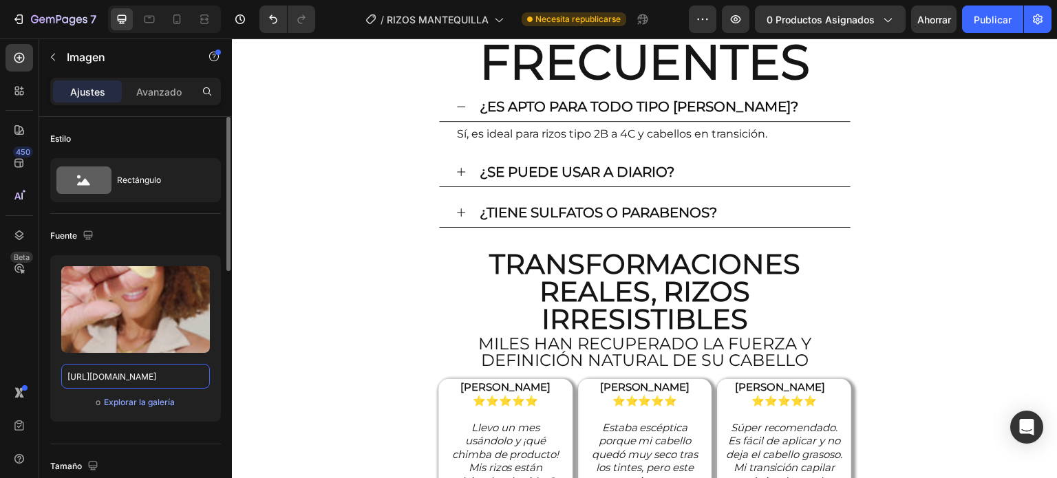
scroll to position [5156, 0]
type input "https://cdn.shopify.com/s/files/1/0644/4800/4262/files/IMG_4358.jpg?v=1739656088"
click at [983, 17] on font "Publicar" at bounding box center [993, 20] width 38 height 12
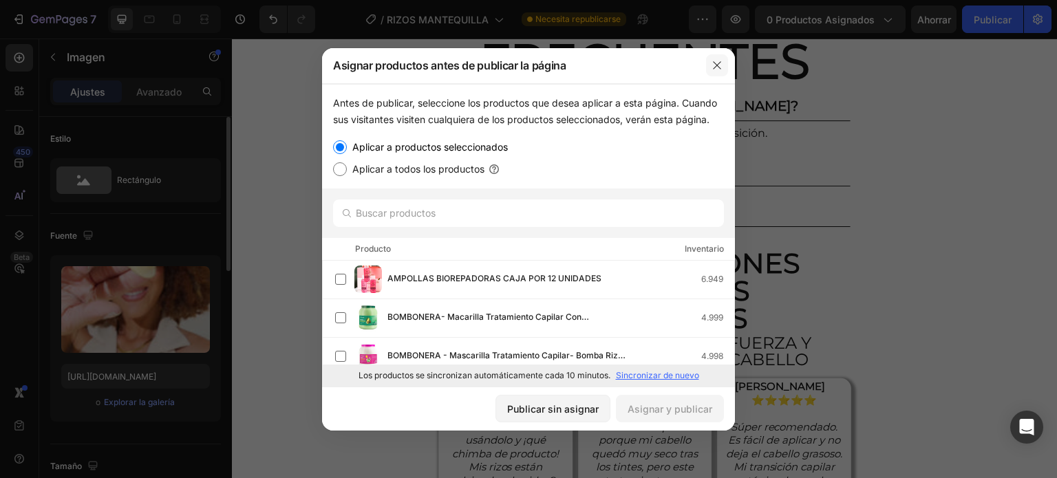
click at [713, 64] on icon "button" at bounding box center [717, 65] width 11 height 11
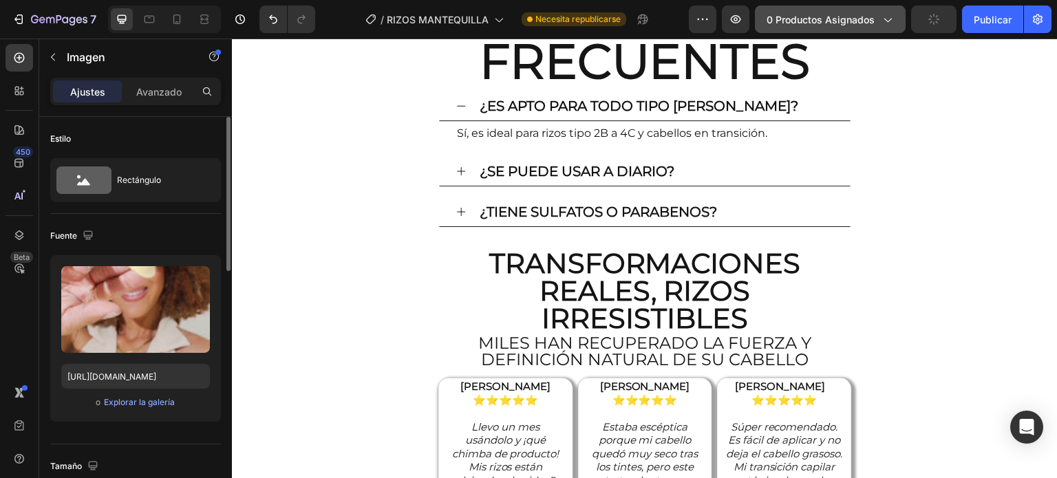
click at [798, 17] on font "0 productos asignados" at bounding box center [821, 20] width 108 height 12
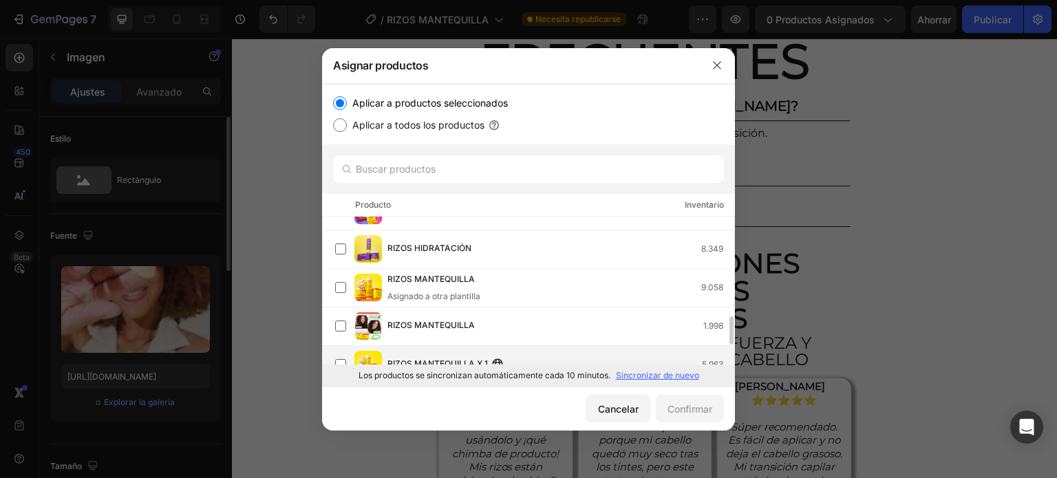
scroll to position [525, 0]
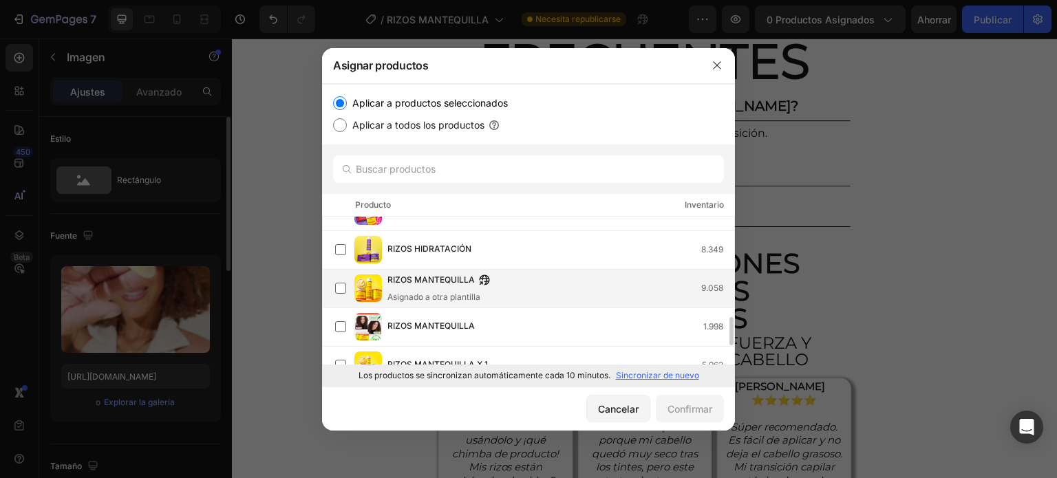
click at [567, 294] on div "RIZOS MANTEQUILLA Asignado a otra plantilla 9.058" at bounding box center [560, 288] width 347 height 30
click at [688, 405] on font "Confirmar" at bounding box center [690, 409] width 45 height 12
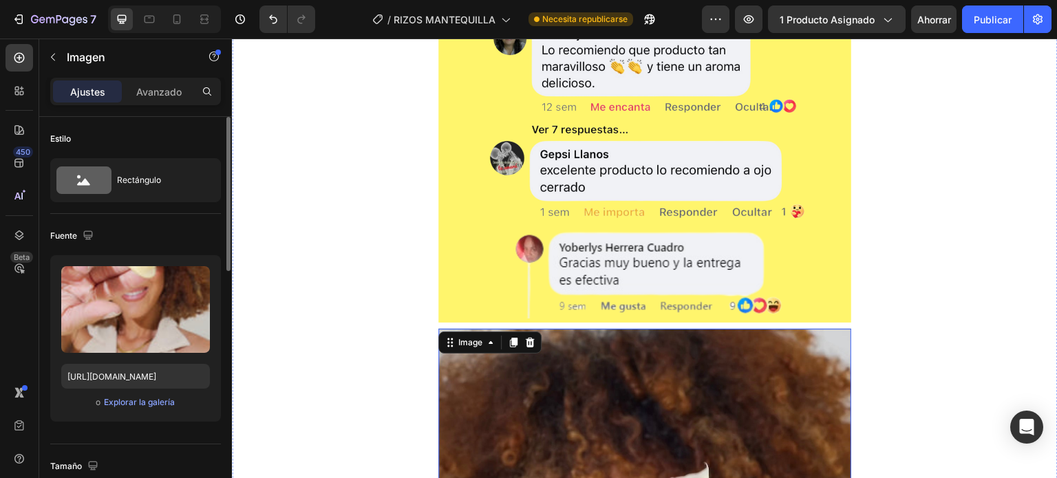
scroll to position [3953, 0]
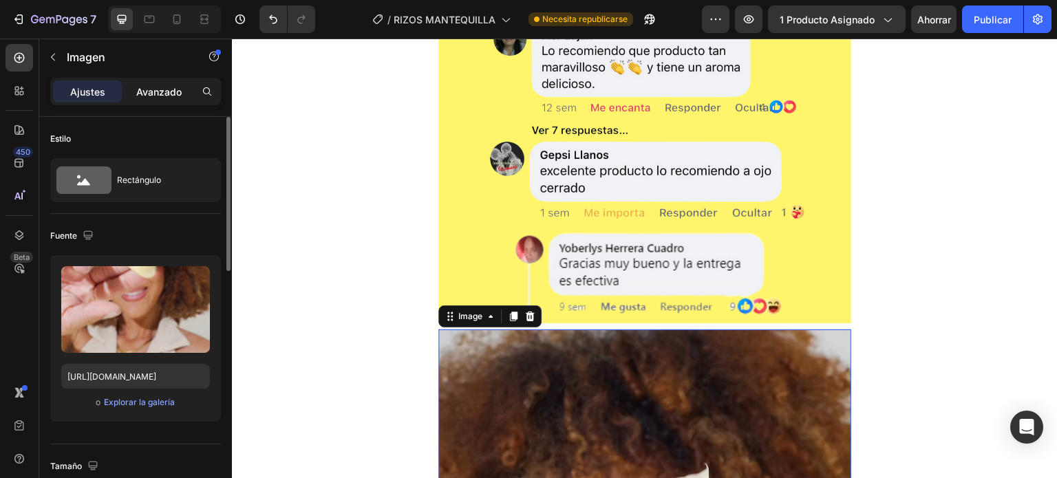
click at [168, 90] on font "Avanzado" at bounding box center [158, 92] width 45 height 12
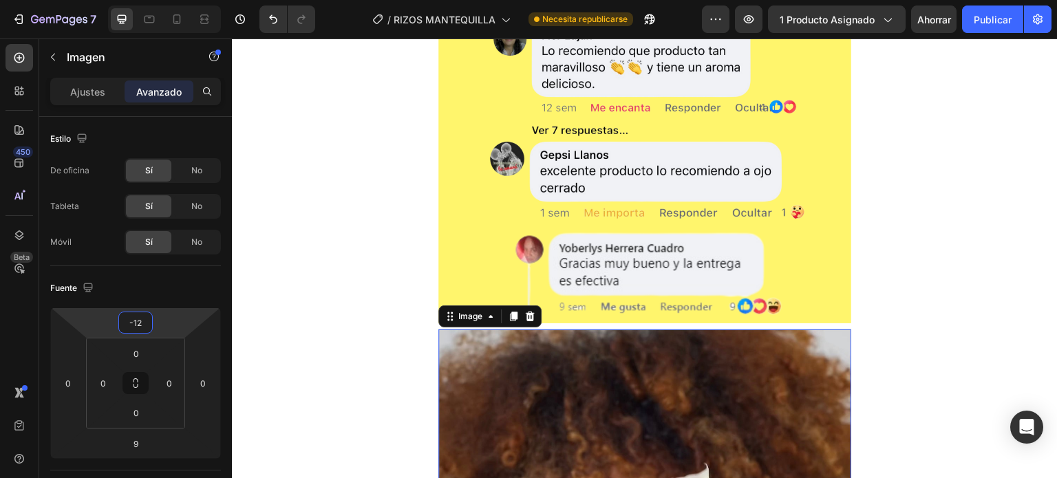
type input "-14"
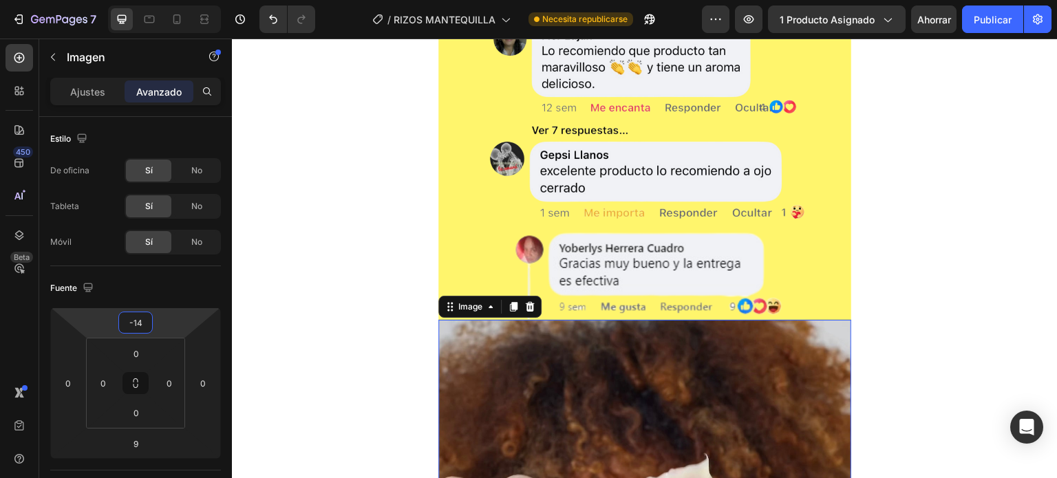
click at [141, 0] on html "7 Version history / RIZOS MANTEQUILLA Necesita republicarse Avance 1 producto a…" at bounding box center [528, 0] width 1057 height 0
click at [981, 20] on font "Publicar" at bounding box center [993, 20] width 38 height 12
